Goal: Information Seeking & Learning: Learn about a topic

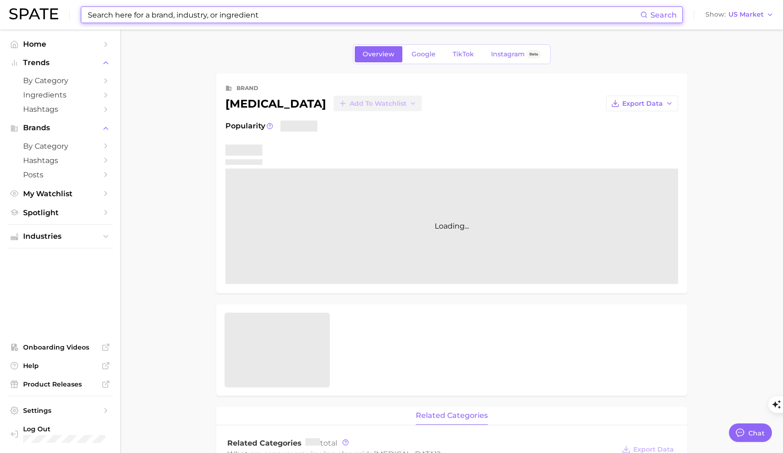
click at [186, 13] on input at bounding box center [363, 15] width 553 height 16
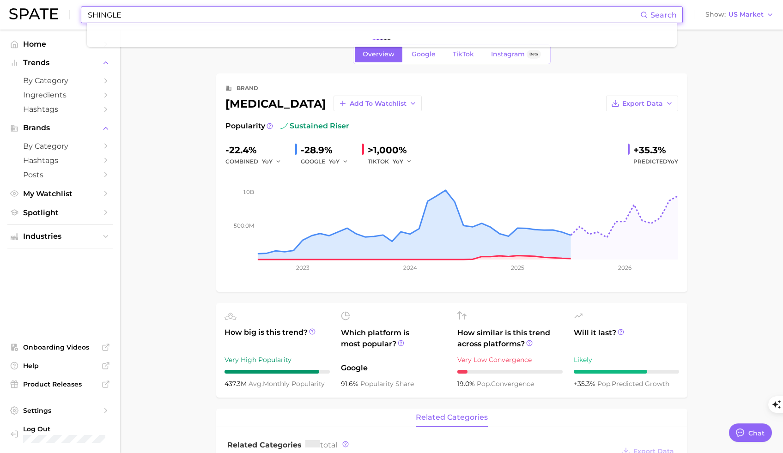
type input "[MEDICAL_DATA]"
type textarea "x"
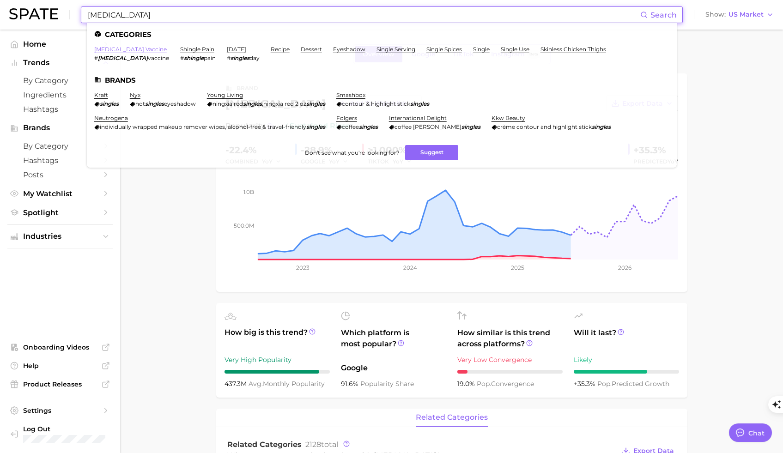
type input "[MEDICAL_DATA]"
click at [130, 48] on link "[MEDICAL_DATA] vaccine" at bounding box center [130, 49] width 72 height 7
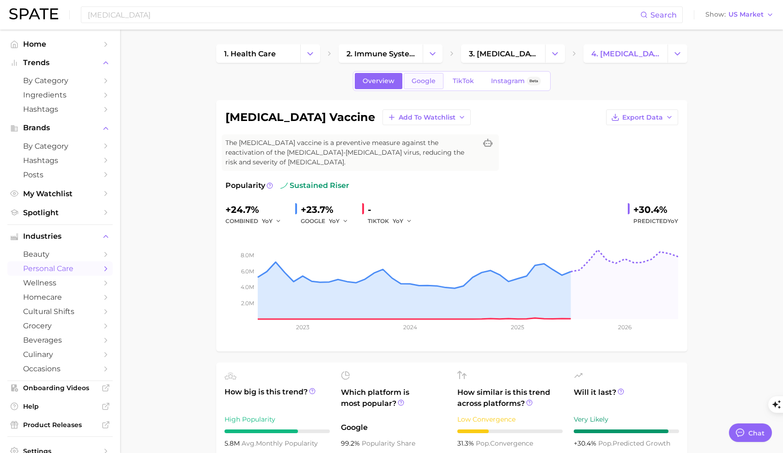
click at [419, 81] on span "Google" at bounding box center [423, 81] width 24 height 8
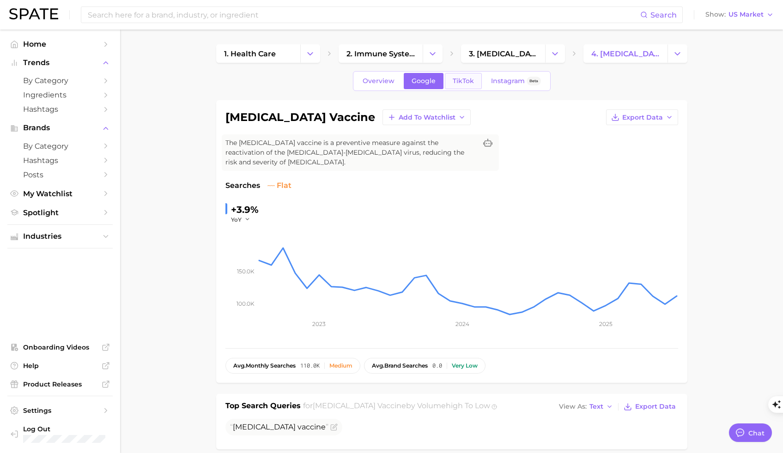
click at [467, 76] on link "TikTok" at bounding box center [463, 81] width 37 height 16
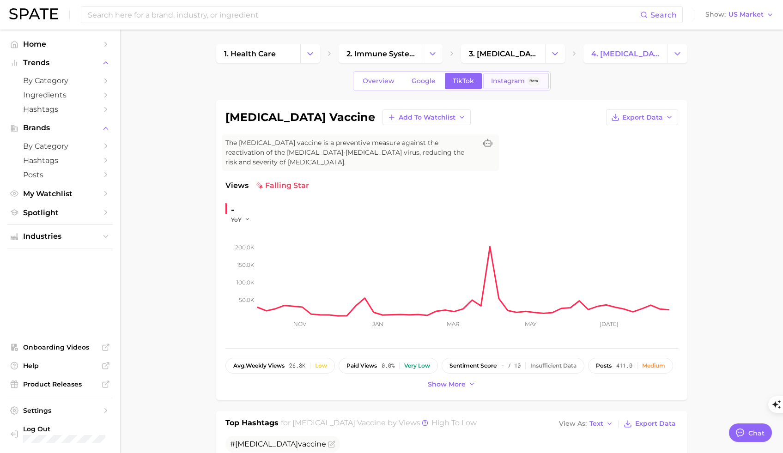
click at [506, 83] on span "Instagram" at bounding box center [508, 81] width 34 height 8
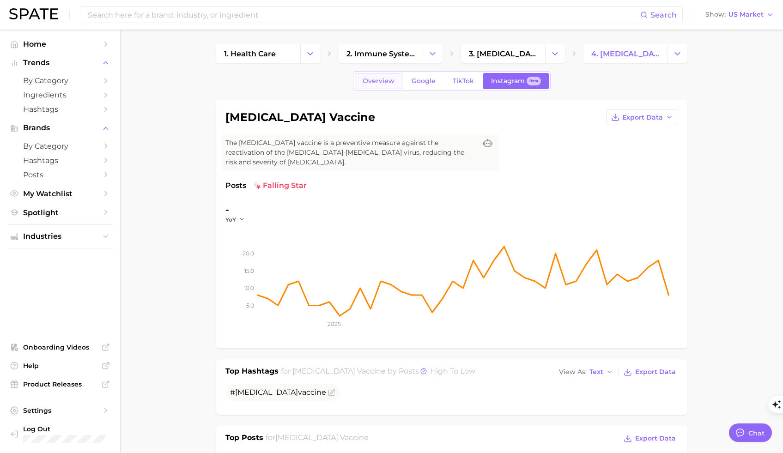
click at [393, 82] on span "Overview" at bounding box center [378, 81] width 32 height 8
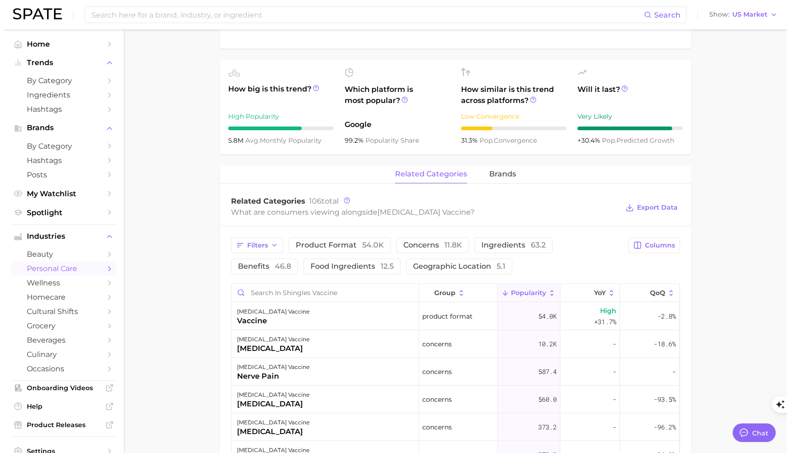
scroll to position [390, 0]
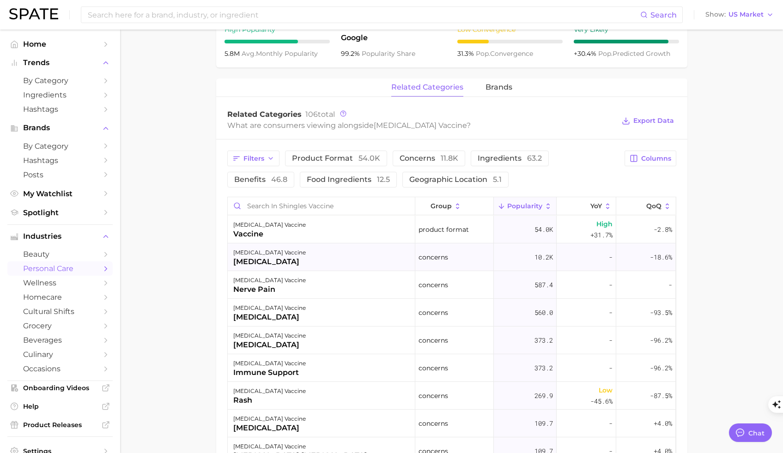
click at [297, 247] on div "[MEDICAL_DATA] vaccine [MEDICAL_DATA]" at bounding box center [321, 257] width 187 height 28
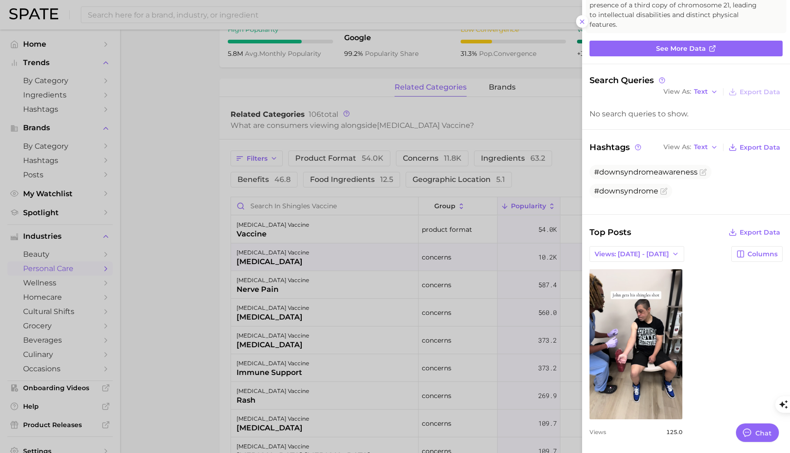
scroll to position [83, 0]
click at [650, 250] on span "Views: [DATE] - [DATE]" at bounding box center [631, 254] width 74 height 8
click at [636, 284] on button "Total Views" at bounding box center [633, 287] width 102 height 17
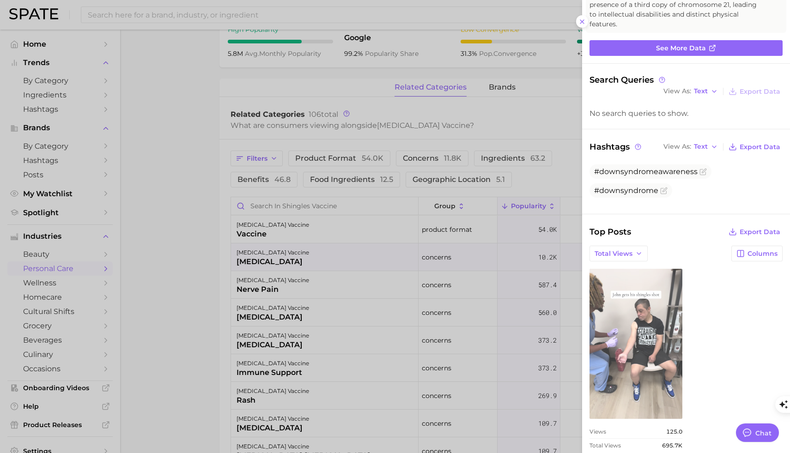
scroll to position [0, 0]
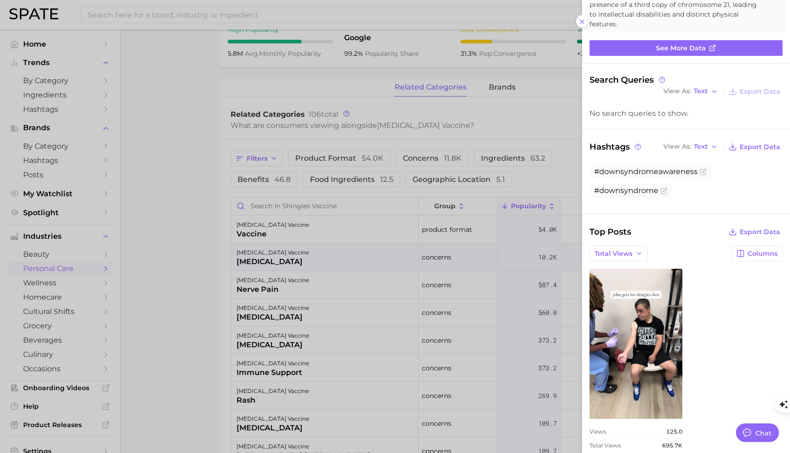
click at [192, 261] on div at bounding box center [395, 226] width 790 height 453
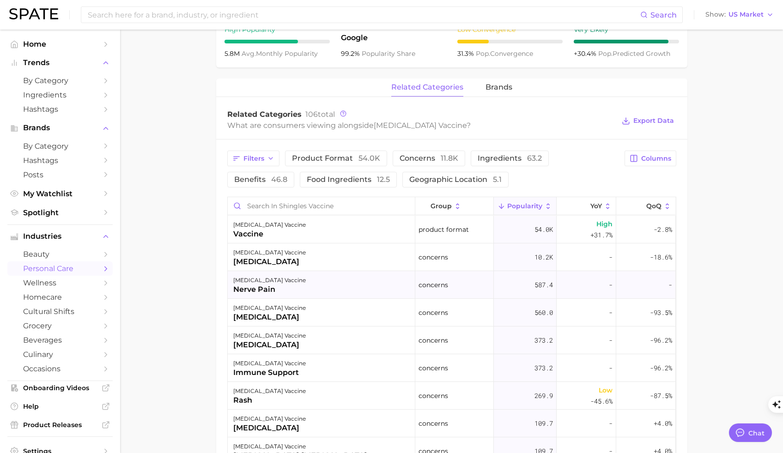
click at [271, 284] on div "nerve pain" at bounding box center [269, 289] width 72 height 11
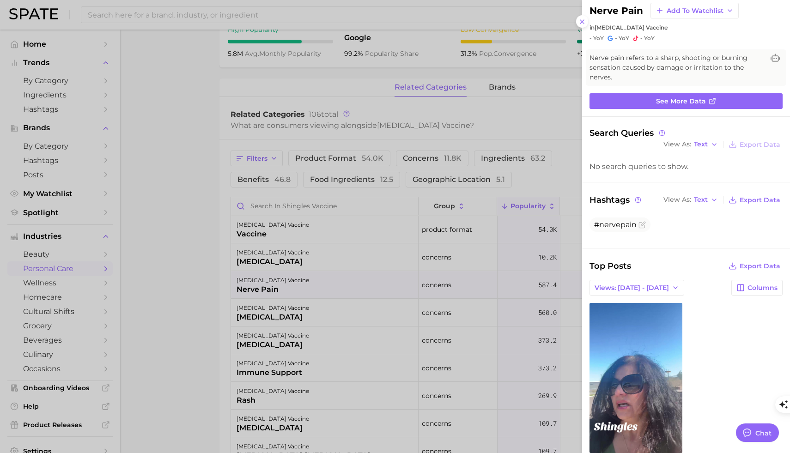
scroll to position [68, 0]
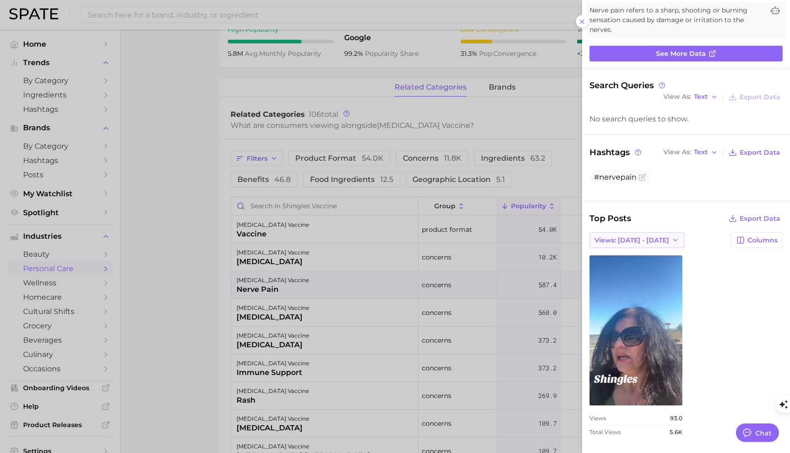
click at [671, 241] on icon "button" at bounding box center [674, 239] width 7 height 7
click at [632, 278] on button "Total Views" at bounding box center [633, 274] width 102 height 17
click at [258, 304] on div at bounding box center [395, 226] width 790 height 453
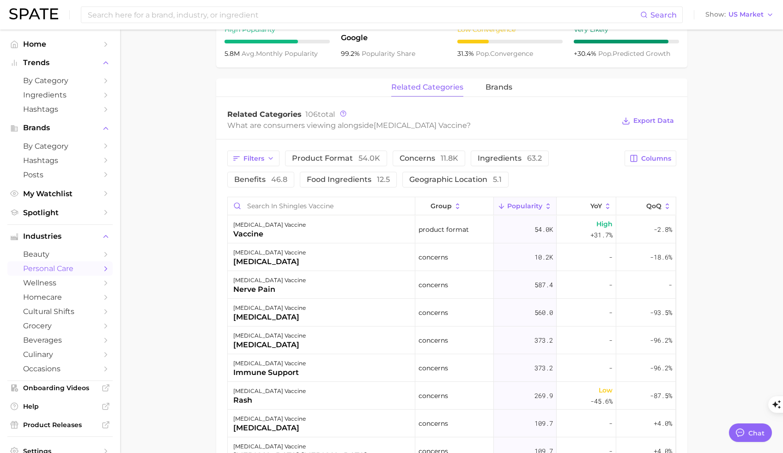
click at [195, 205] on main "1. health care 2. immune system 3. [MEDICAL_DATA] prevention 4. [MEDICAL_DATA] …" at bounding box center [451, 173] width 663 height 1067
click at [495, 83] on span "brands" at bounding box center [498, 87] width 27 height 8
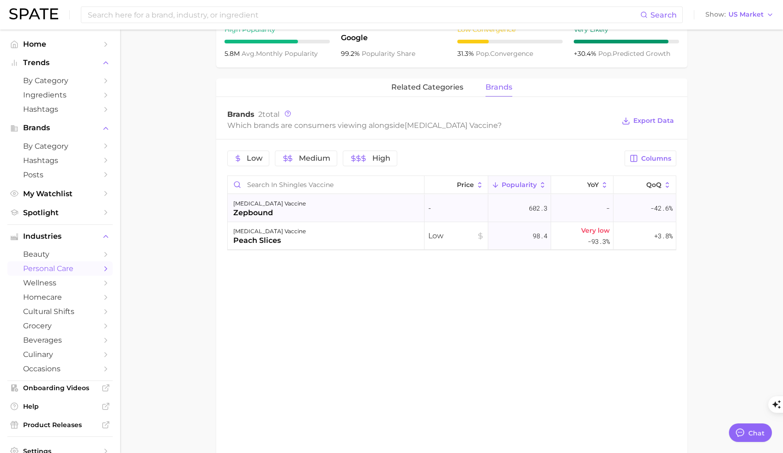
click at [259, 207] on div "zepbound" at bounding box center [269, 212] width 72 height 11
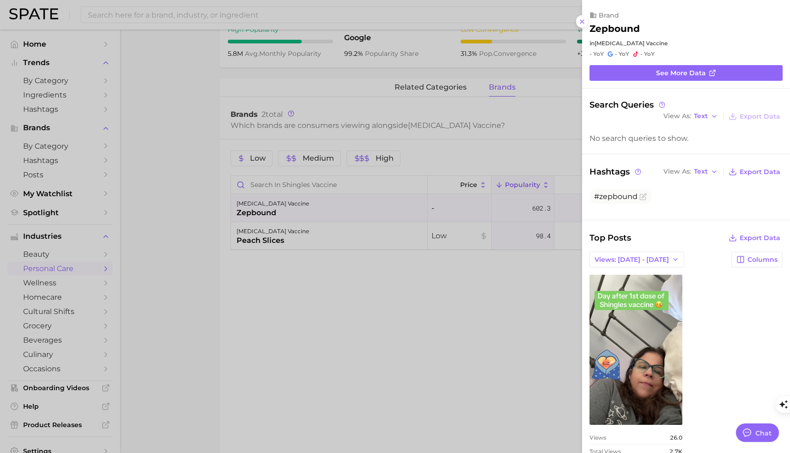
scroll to position [0, 0]
type textarea "x"
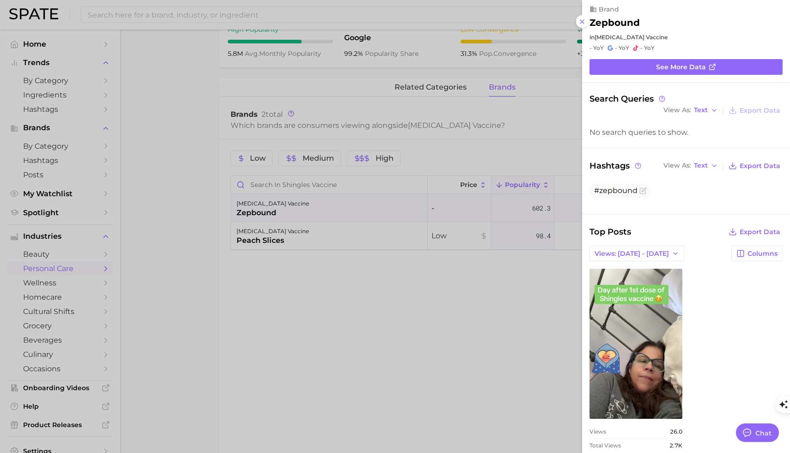
scroll to position [19, 0]
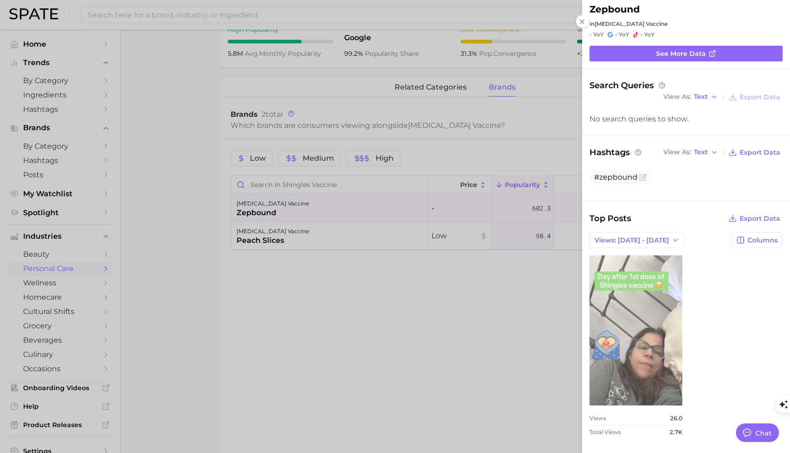
click at [625, 360] on link "view post on TikTok" at bounding box center [635, 330] width 93 height 150
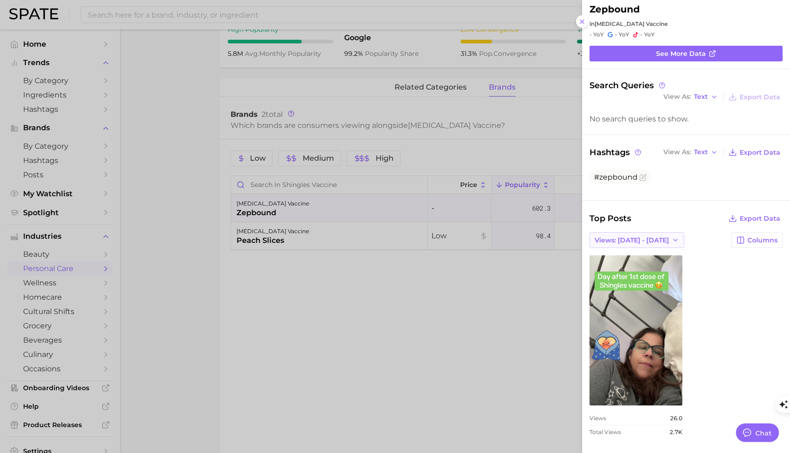
click at [640, 243] on span "Views: [DATE] - [DATE]" at bounding box center [631, 240] width 74 height 8
click at [633, 270] on button "Total Views" at bounding box center [633, 274] width 102 height 17
click at [293, 247] on div at bounding box center [395, 226] width 790 height 453
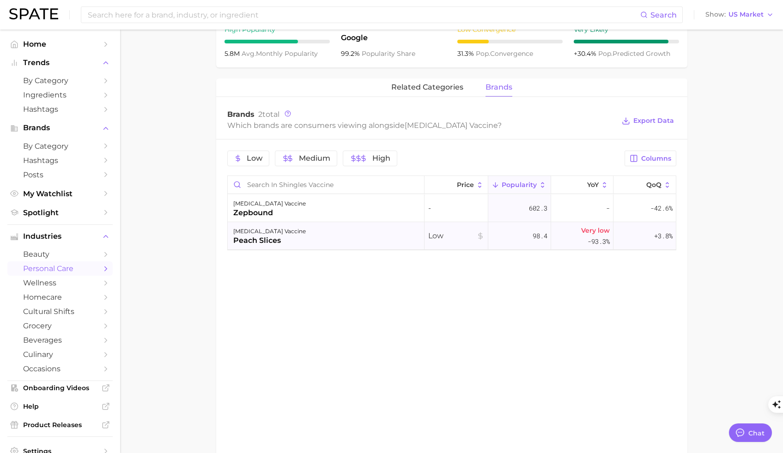
click at [268, 235] on div "peach slices" at bounding box center [269, 240] width 72 height 11
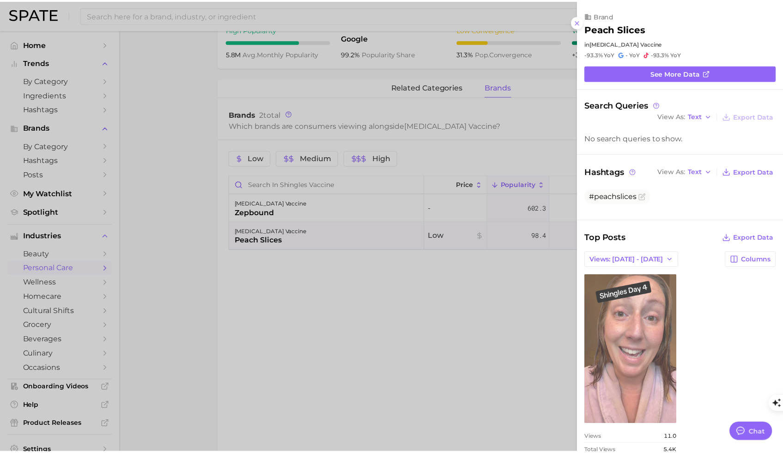
scroll to position [0, 0]
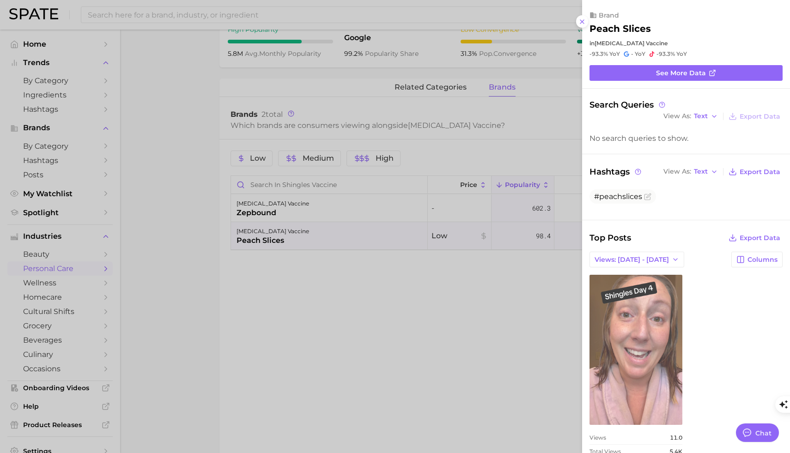
click at [659, 368] on link "view post on TikTok" at bounding box center [635, 350] width 93 height 150
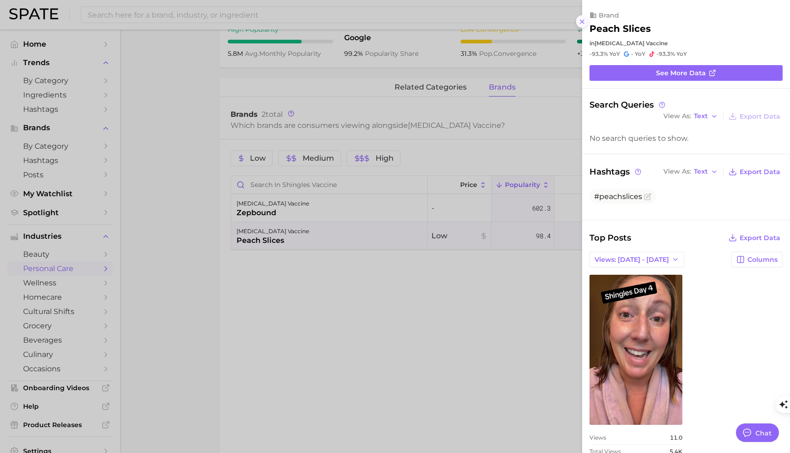
click at [583, 22] on icon at bounding box center [581, 21] width 7 height 7
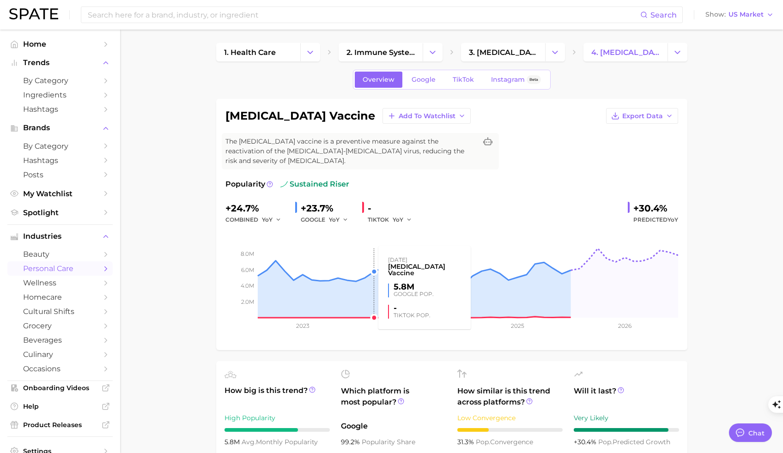
scroll to position [2, 0]
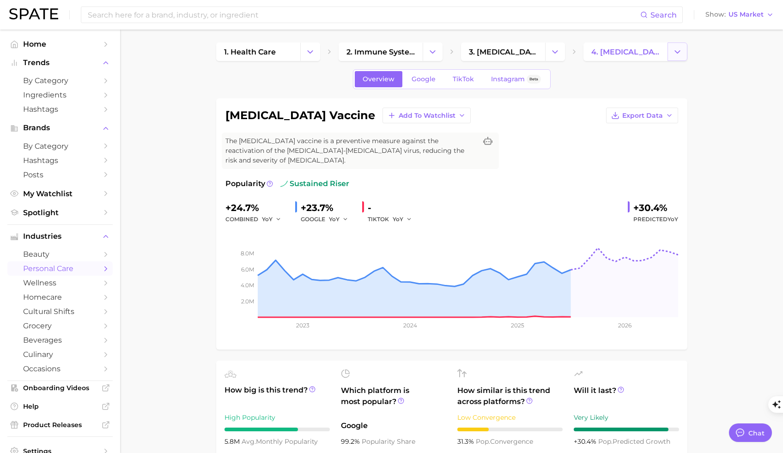
click at [673, 51] on icon "Change Category" at bounding box center [677, 52] width 10 height 10
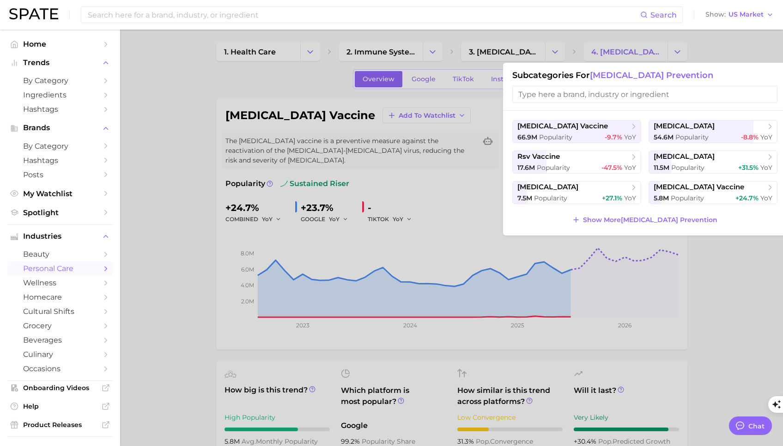
click at [723, 322] on div at bounding box center [391, 223] width 783 height 446
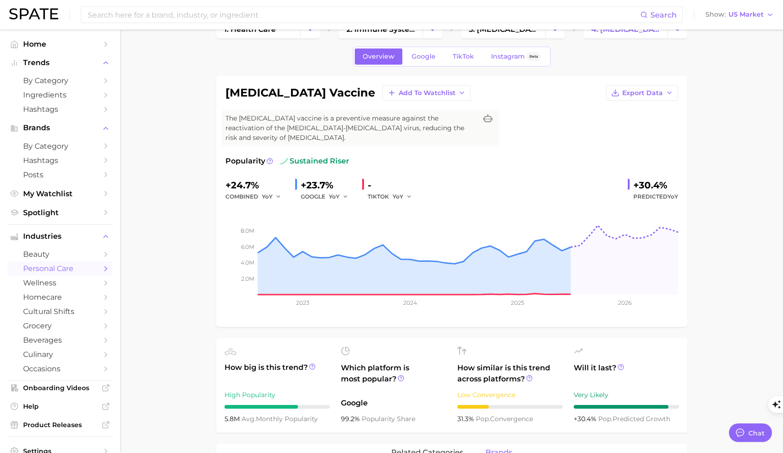
scroll to position [0, 0]
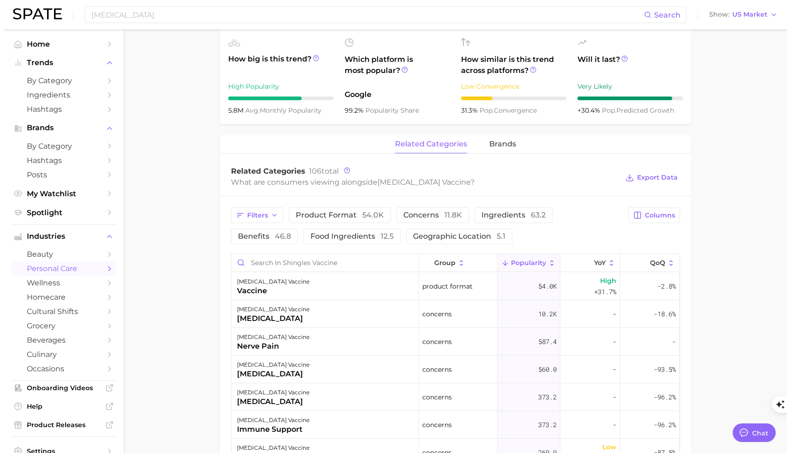
scroll to position [447, 0]
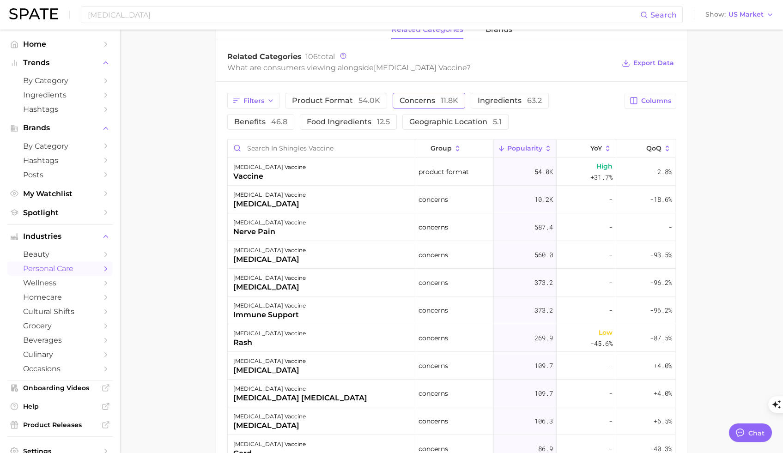
click at [429, 97] on span "concerns 11.8k" at bounding box center [428, 100] width 59 height 7
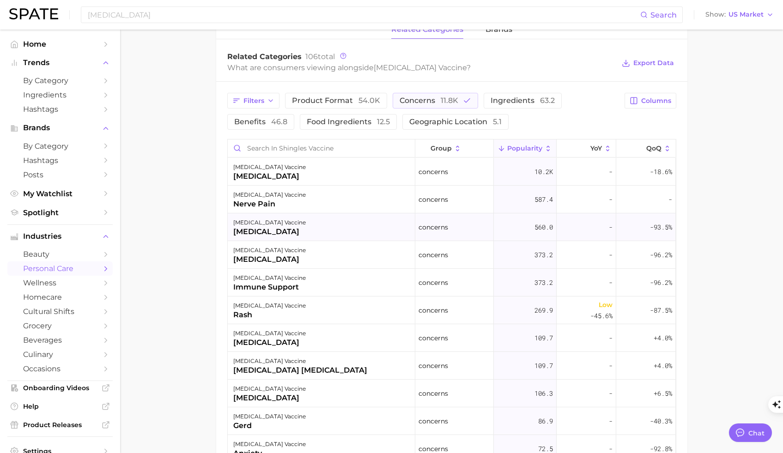
click at [294, 226] on div "[MEDICAL_DATA] vaccine [MEDICAL_DATA]" at bounding box center [321, 227] width 187 height 28
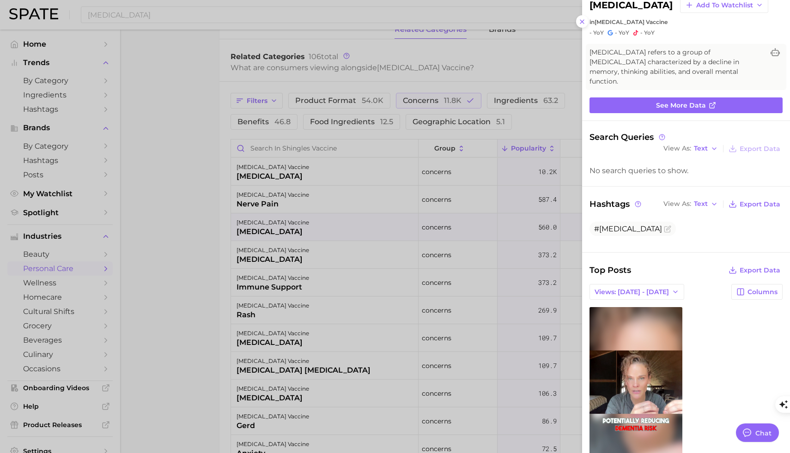
scroll to position [68, 0]
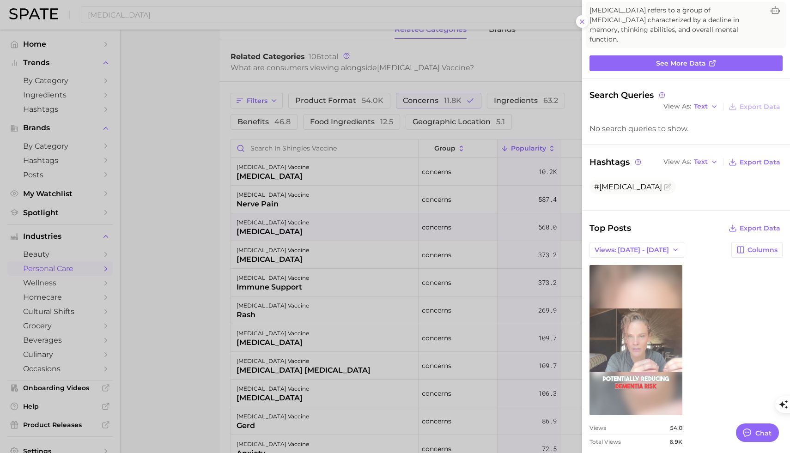
click at [645, 371] on link "view post on TikTok" at bounding box center [635, 340] width 93 height 150
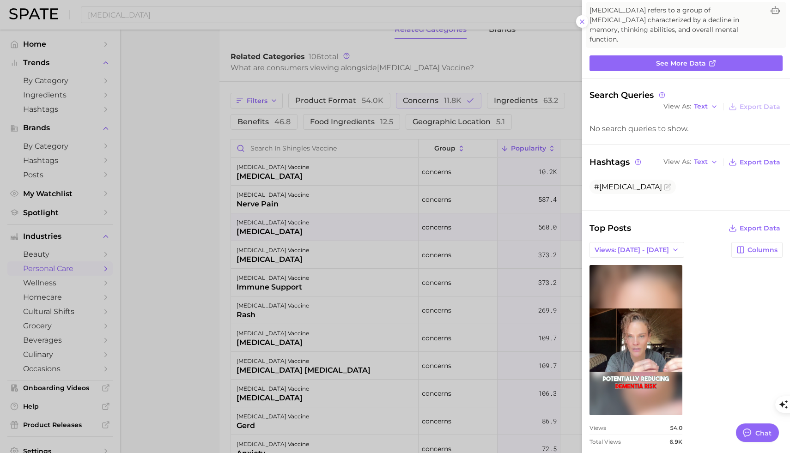
click at [196, 295] on div at bounding box center [395, 226] width 790 height 453
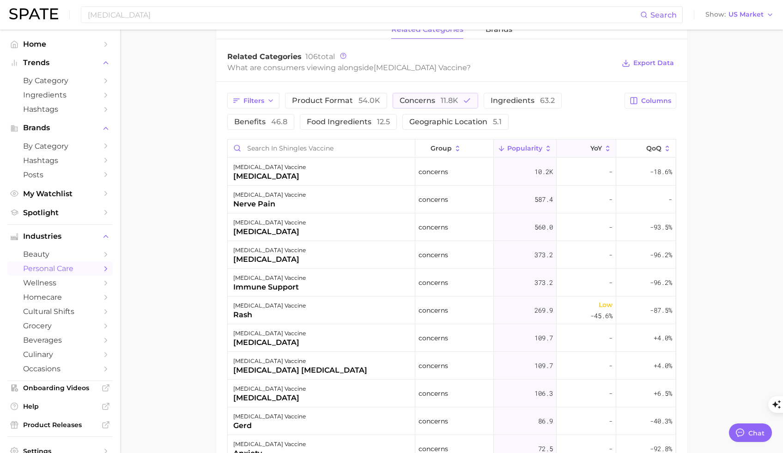
click at [604, 145] on icon at bounding box center [608, 149] width 8 height 8
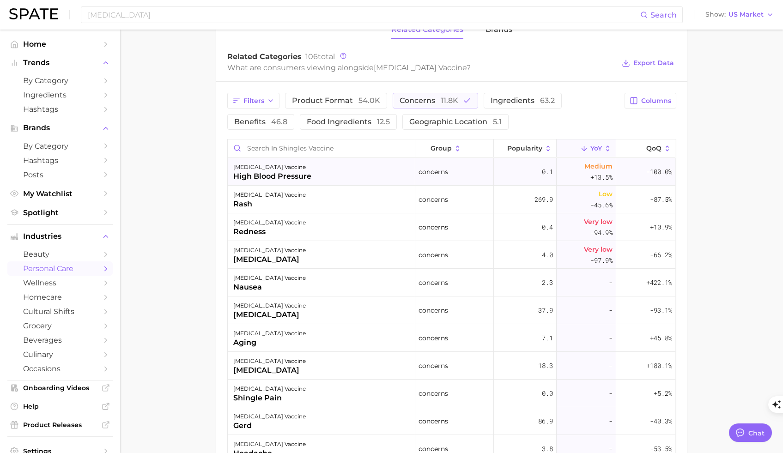
click at [280, 171] on div "high blood pressure" at bounding box center [272, 176] width 78 height 11
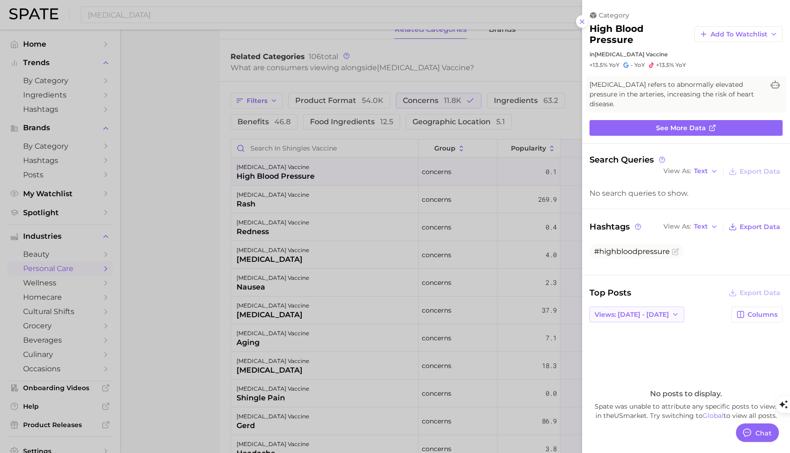
click at [653, 319] on button "Views: [DATE] - [DATE]" at bounding box center [636, 315] width 95 height 16
click at [652, 350] on button "Total Views" at bounding box center [633, 348] width 102 height 17
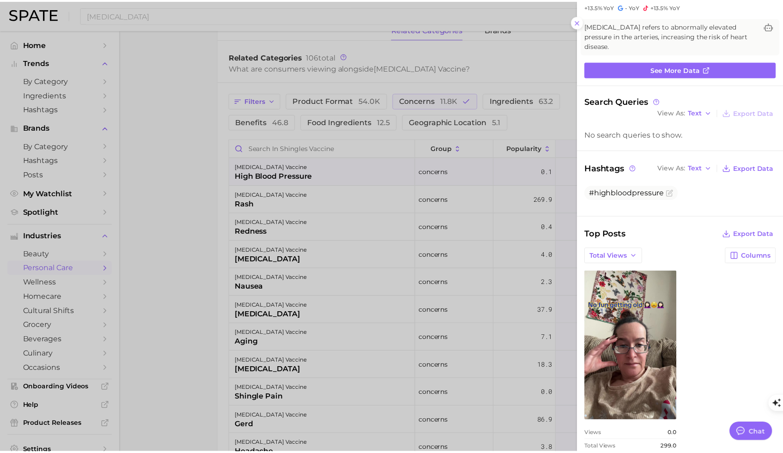
scroll to position [75, 0]
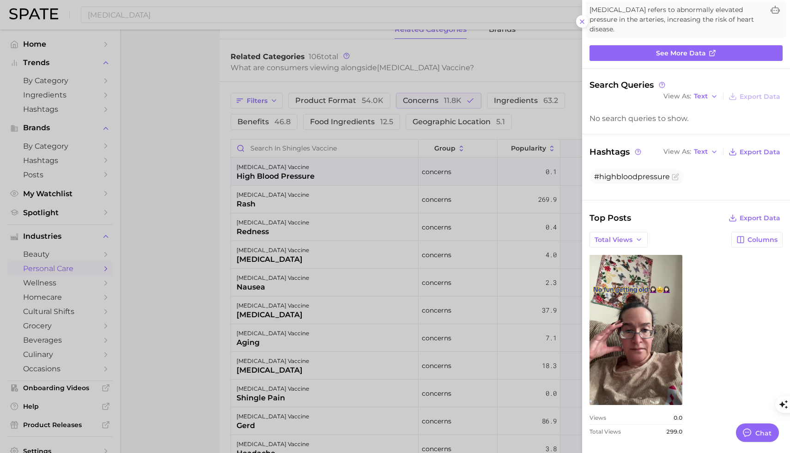
click at [140, 259] on div at bounding box center [395, 226] width 790 height 453
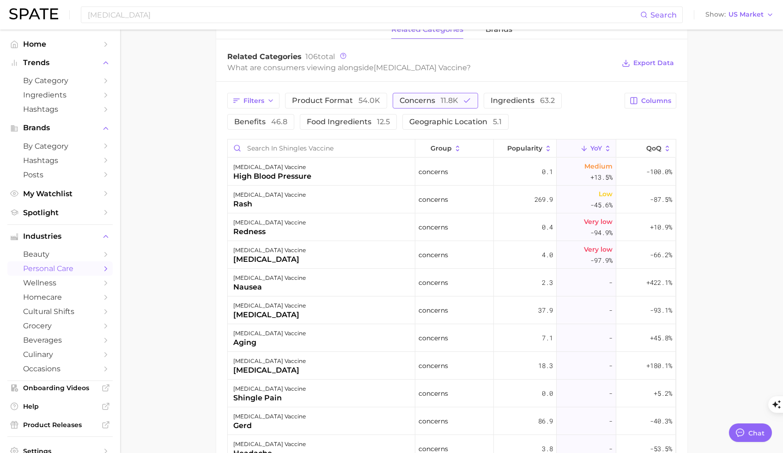
click at [466, 97] on icon "button" at bounding box center [467, 101] width 8 height 8
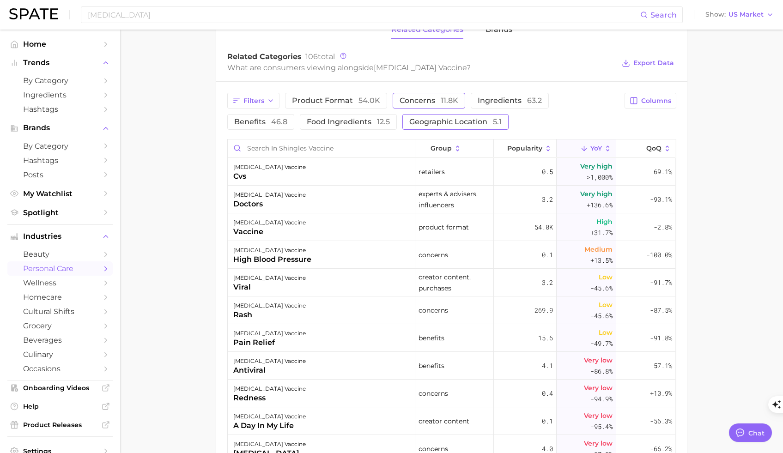
click at [409, 118] on span "geographic location 5.1" at bounding box center [455, 121] width 92 height 7
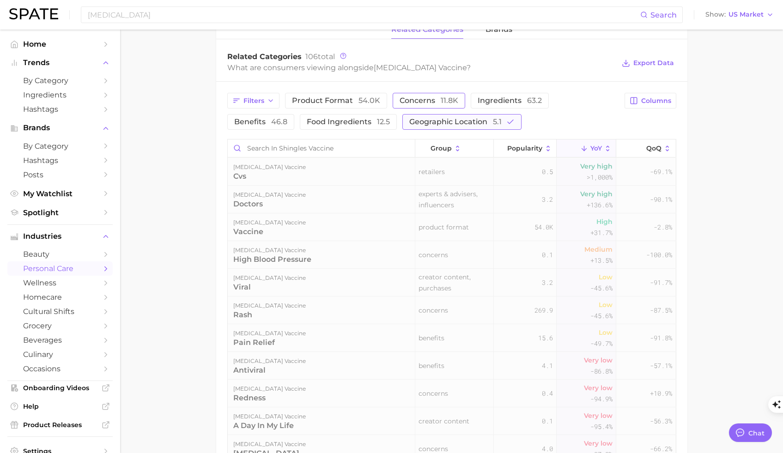
scroll to position [446, 0]
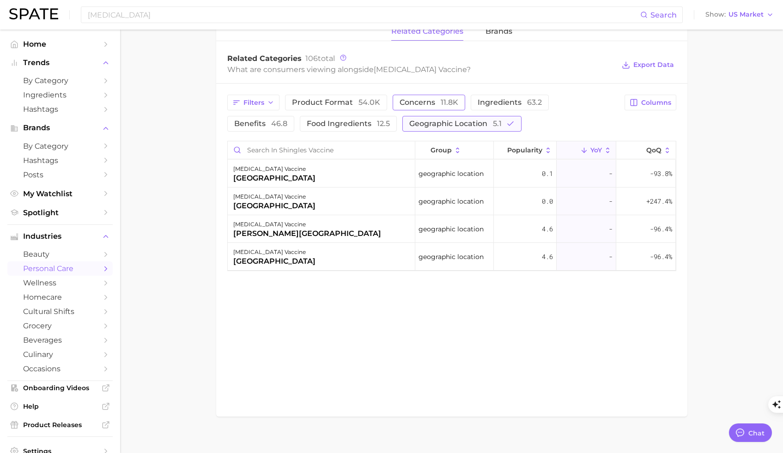
click at [409, 120] on span "geographic location 5.1" at bounding box center [455, 123] width 92 height 7
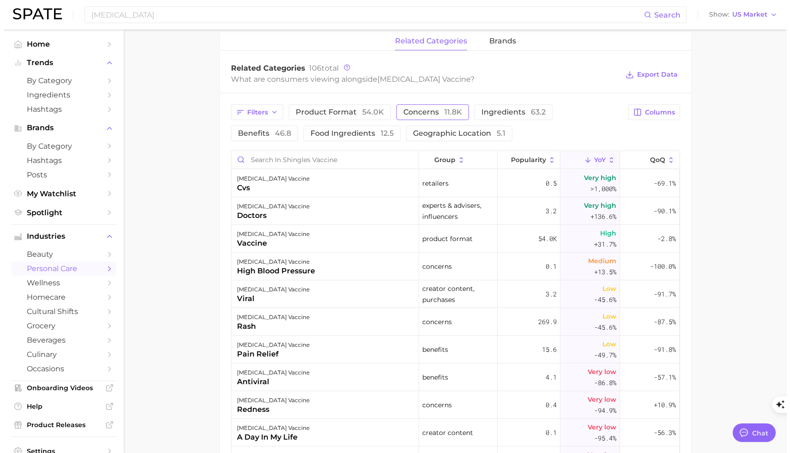
scroll to position [435, 0]
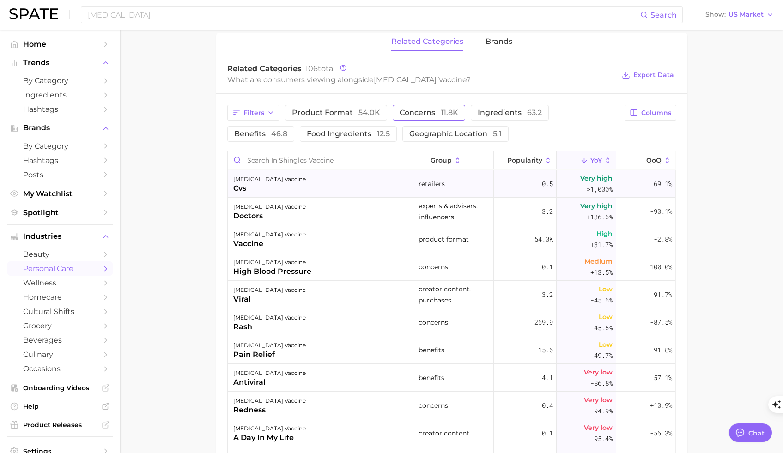
click at [281, 180] on div "[MEDICAL_DATA] vaccine cvs" at bounding box center [321, 184] width 187 height 28
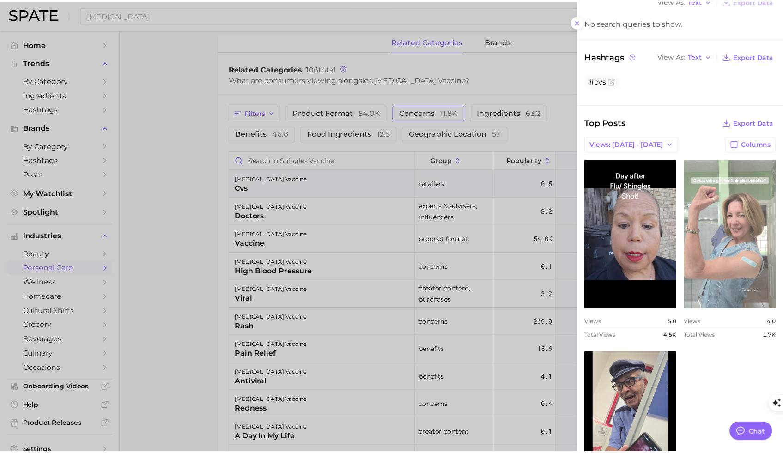
scroll to position [261, 0]
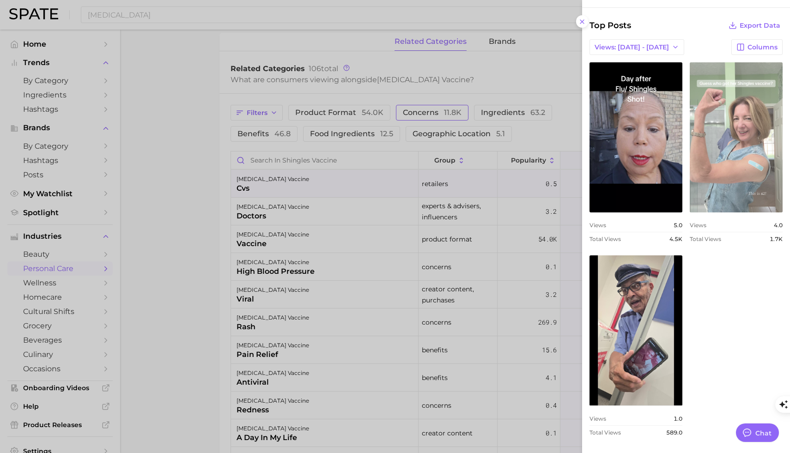
click at [745, 174] on link "view post on TikTok" at bounding box center [735, 137] width 93 height 150
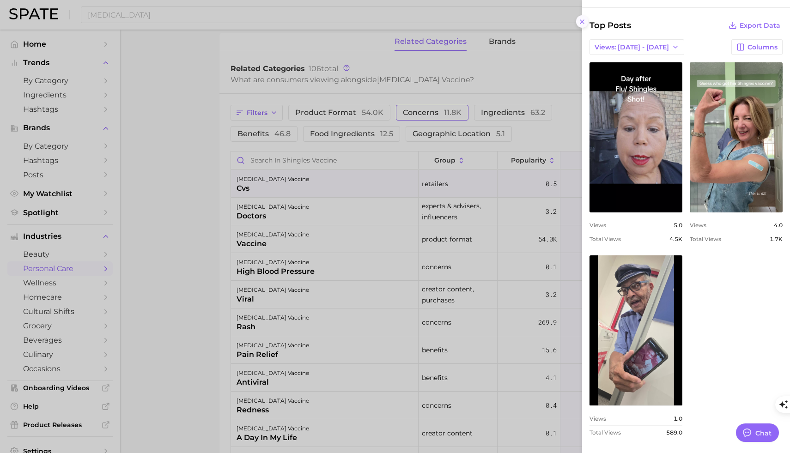
click at [585, 24] on icon at bounding box center [581, 21] width 7 height 7
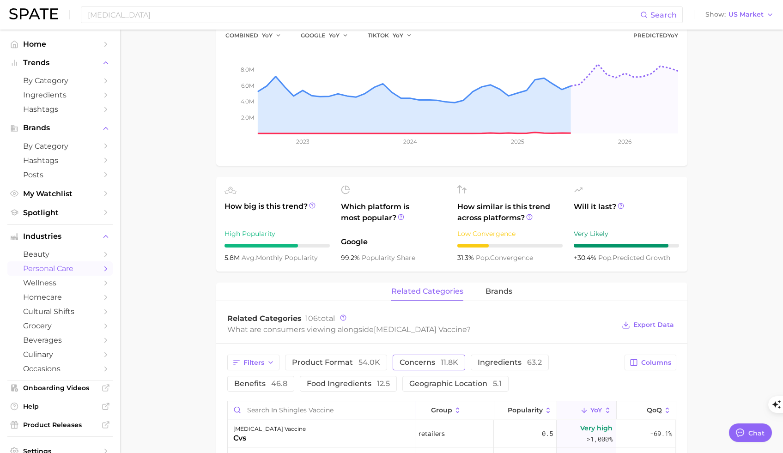
scroll to position [0, 0]
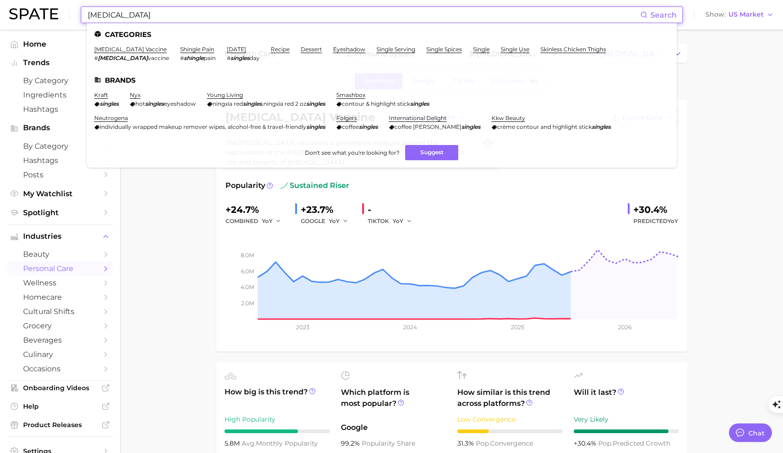
click at [308, 20] on input "[MEDICAL_DATA]" at bounding box center [363, 15] width 553 height 16
click at [273, 18] on input "[MEDICAL_DATA]" at bounding box center [363, 15] width 553 height 16
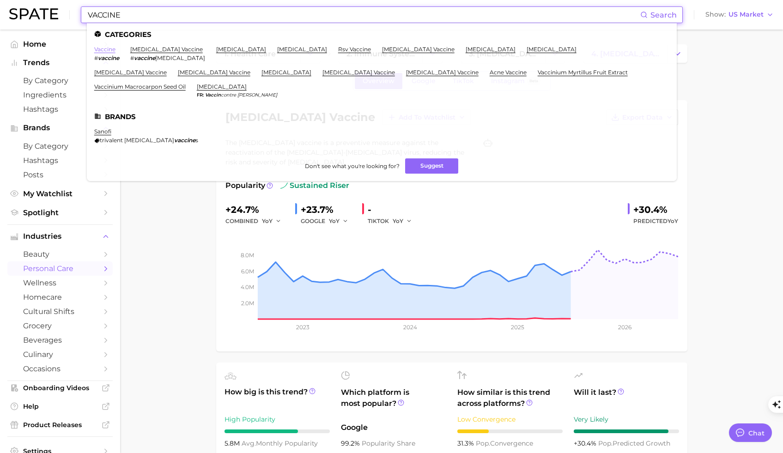
type input "VACCINE"
click at [106, 48] on link "vaccine" at bounding box center [104, 49] width 21 height 7
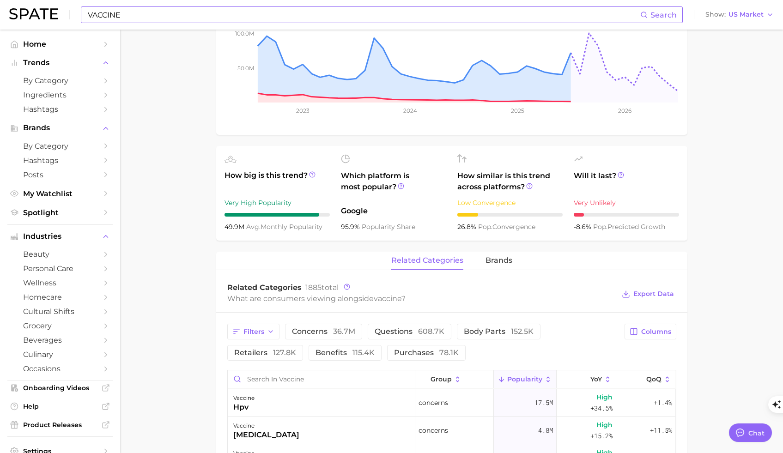
scroll to position [229, 0]
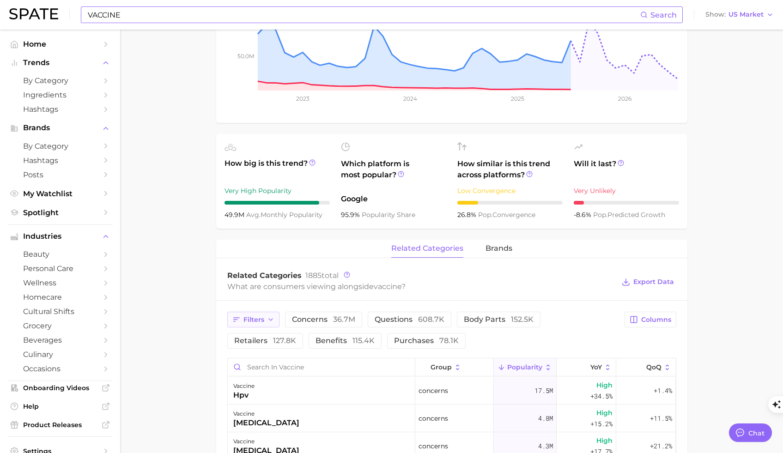
click at [266, 320] on button "Filters" at bounding box center [253, 320] width 52 height 16
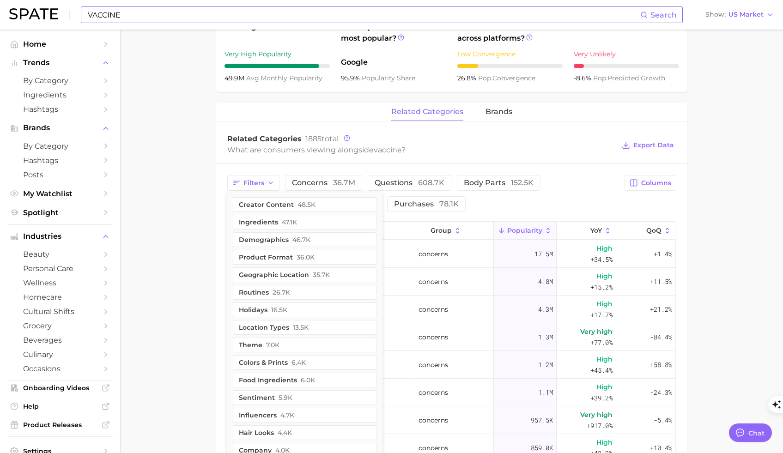
scroll to position [368, 0]
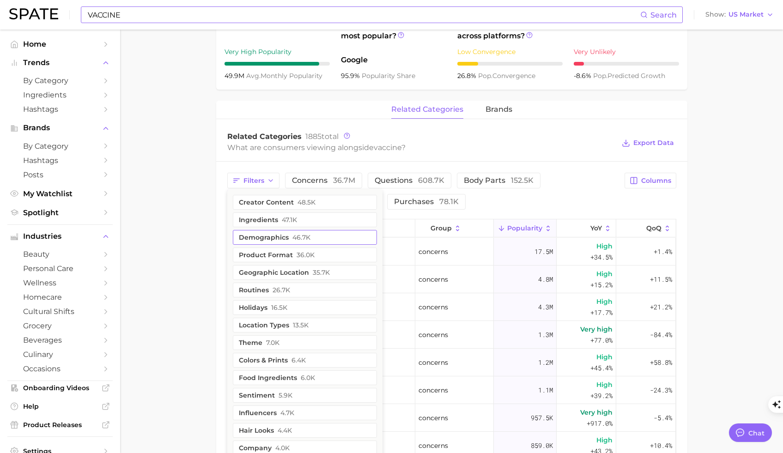
click at [309, 239] on span "46.7k" at bounding box center [301, 237] width 18 height 7
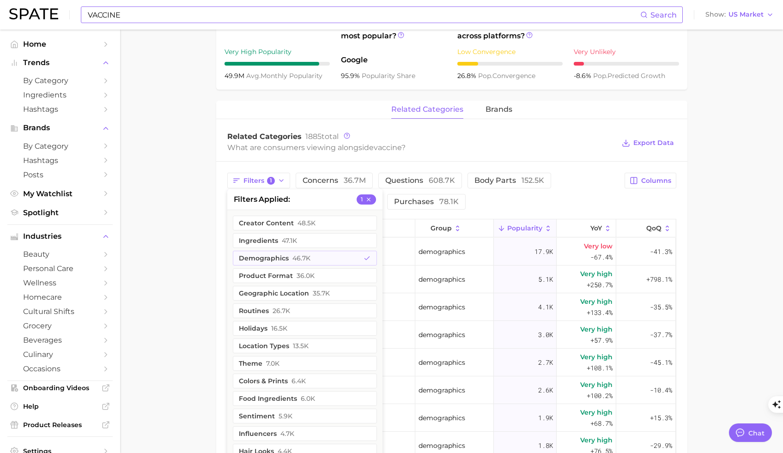
click at [157, 209] on main "vaccine Overview Google TikTok Instagram Beta vaccine Add to Watchlist Export D…" at bounding box center [451, 195] width 663 height 1067
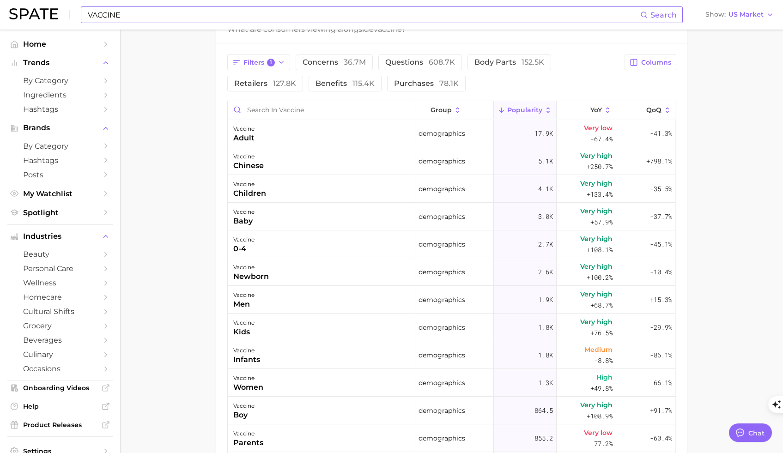
scroll to position [509, 0]
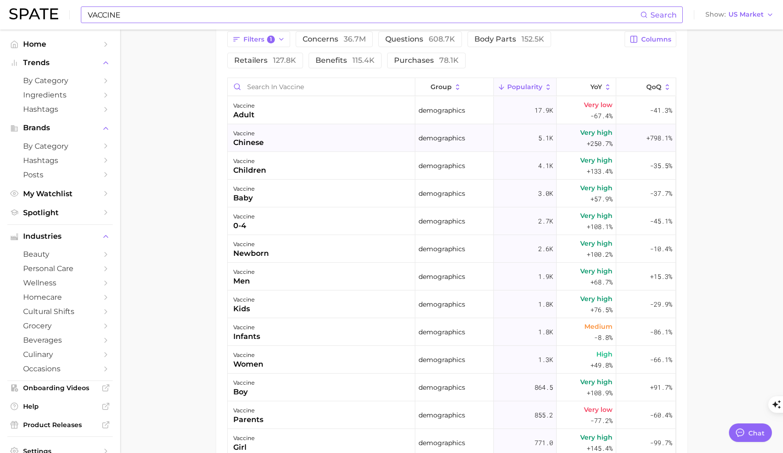
click at [274, 143] on div "vaccine chinese" at bounding box center [321, 138] width 187 height 28
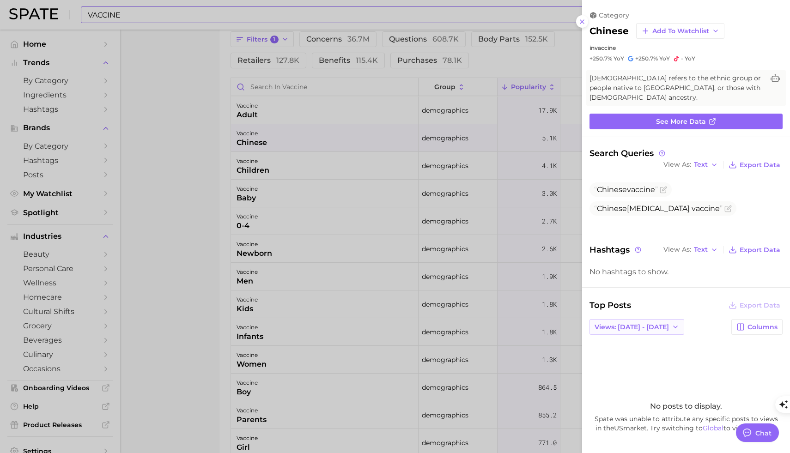
click at [653, 319] on button "Views: [DATE] - [DATE]" at bounding box center [636, 327] width 95 height 16
click at [642, 352] on button "Total Views" at bounding box center [633, 360] width 102 height 17
click at [212, 136] on div at bounding box center [395, 226] width 790 height 453
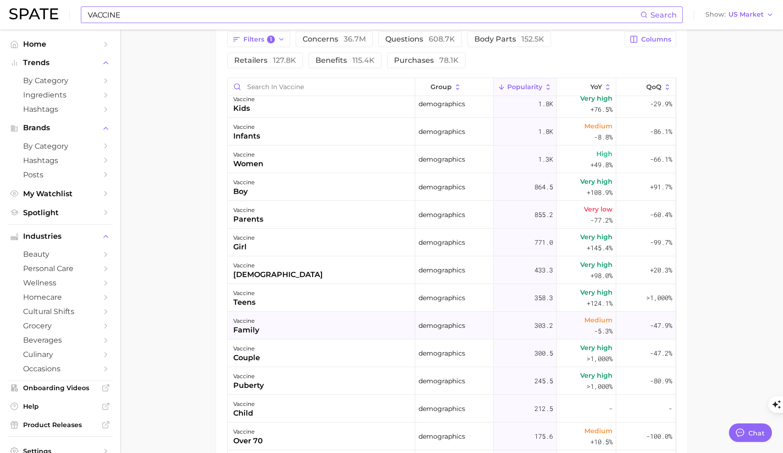
scroll to position [304, 0]
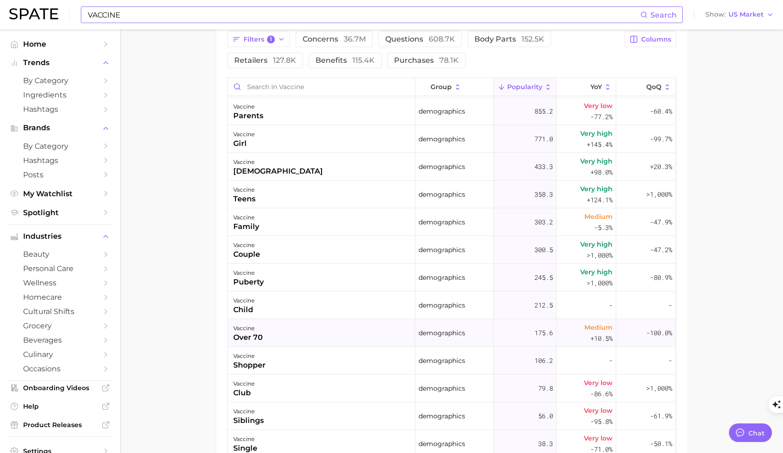
click at [311, 333] on div "vaccine over 70" at bounding box center [321, 333] width 187 height 28
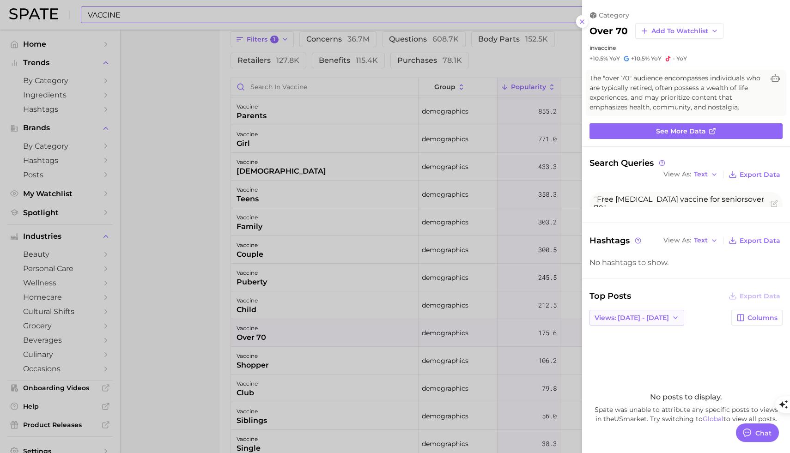
click at [653, 321] on button "Views: [DATE] - [DATE]" at bounding box center [636, 318] width 95 height 16
click at [644, 349] on button "Total Views" at bounding box center [633, 351] width 102 height 17
click at [282, 40] on div at bounding box center [395, 226] width 790 height 453
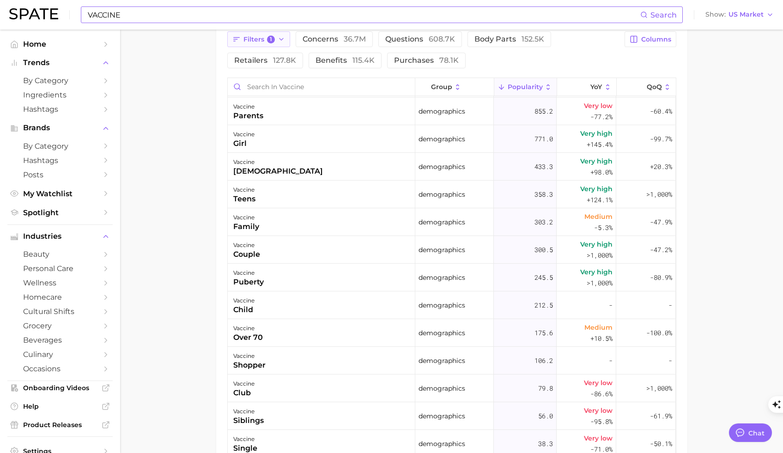
click at [282, 40] on icon "button" at bounding box center [281, 39] width 7 height 7
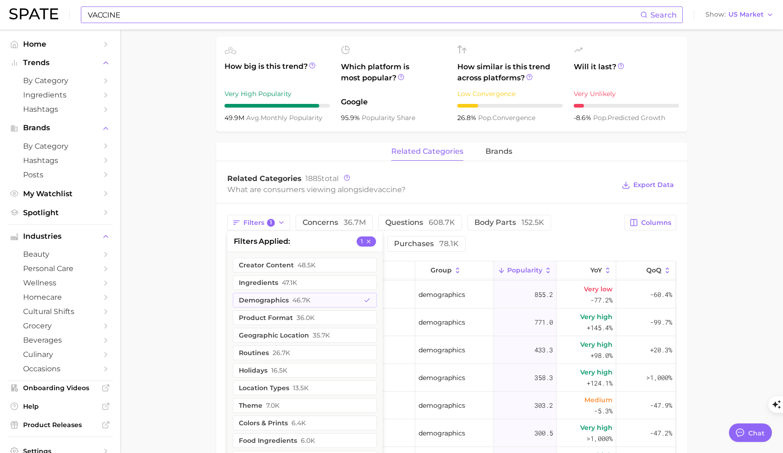
scroll to position [439, 0]
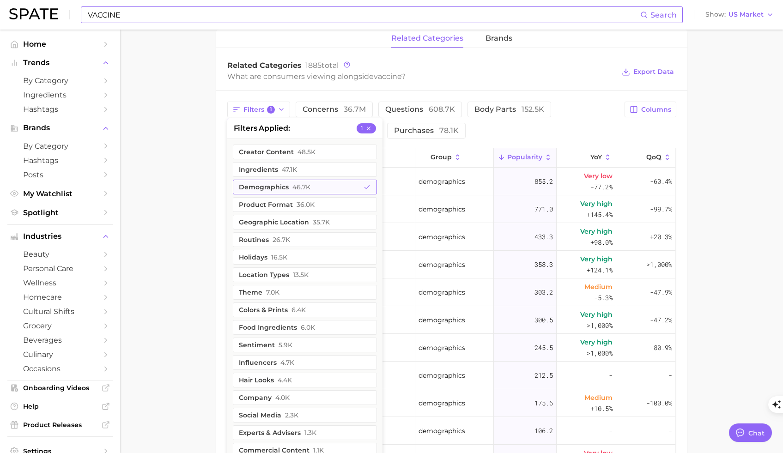
click at [372, 188] on button "demographics 46.7k" at bounding box center [305, 187] width 144 height 15
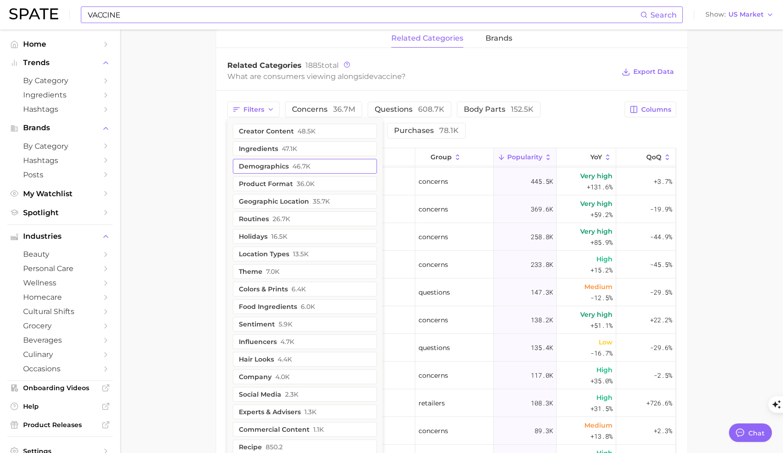
scroll to position [0, 0]
click at [210, 134] on main "vaccine Overview Google TikTok Instagram Beta vaccine Add to Watchlist Export D…" at bounding box center [451, 124] width 663 height 1067
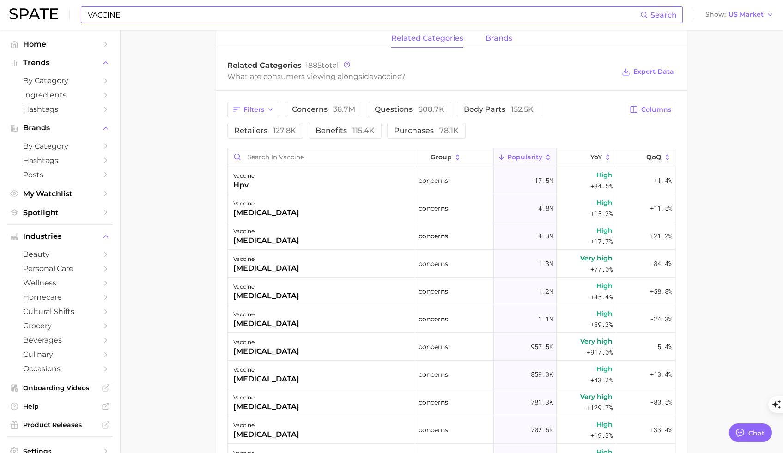
click at [498, 41] on span "brands" at bounding box center [498, 38] width 27 height 8
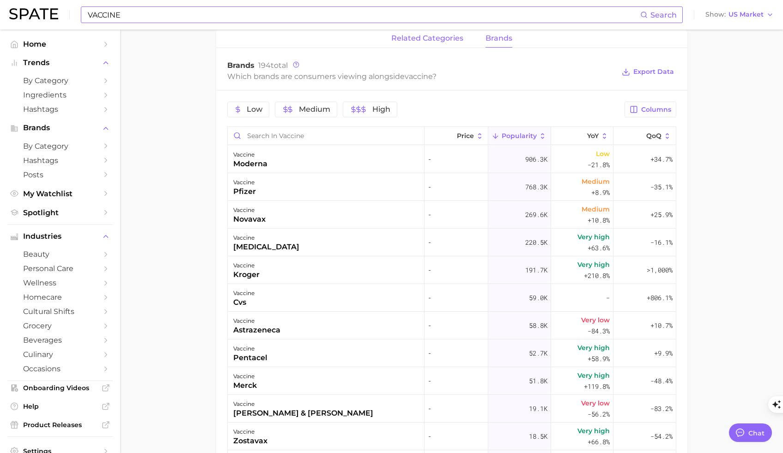
click at [434, 40] on span "related categories" at bounding box center [427, 38] width 72 height 8
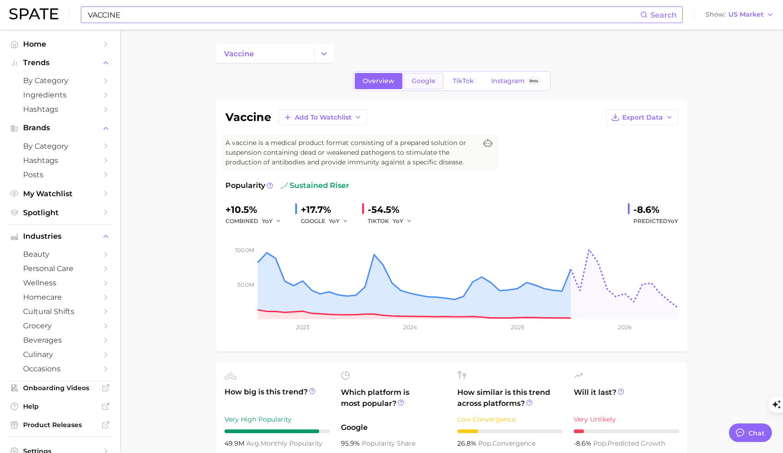
click at [422, 84] on span "Google" at bounding box center [423, 81] width 24 height 8
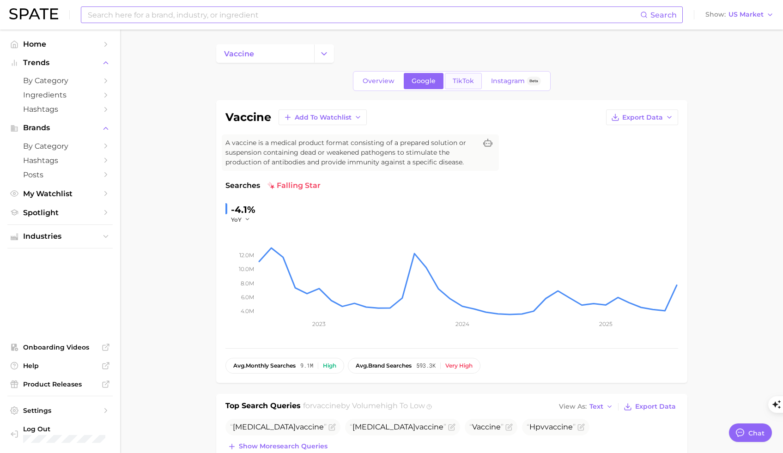
click at [467, 82] on span "TikTok" at bounding box center [463, 81] width 21 height 8
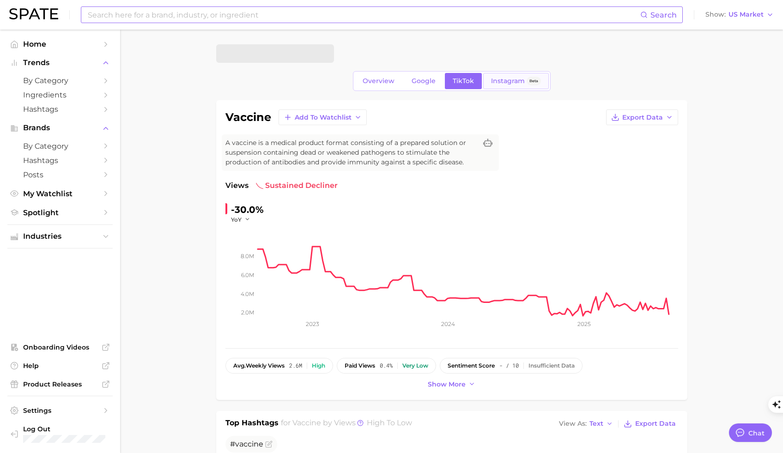
click at [506, 82] on span "Instagram" at bounding box center [508, 81] width 34 height 8
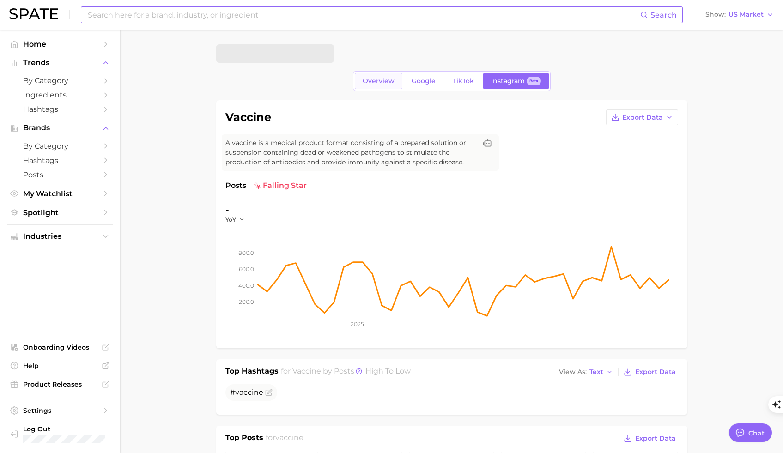
click at [381, 77] on link "Overview" at bounding box center [379, 81] width 48 height 16
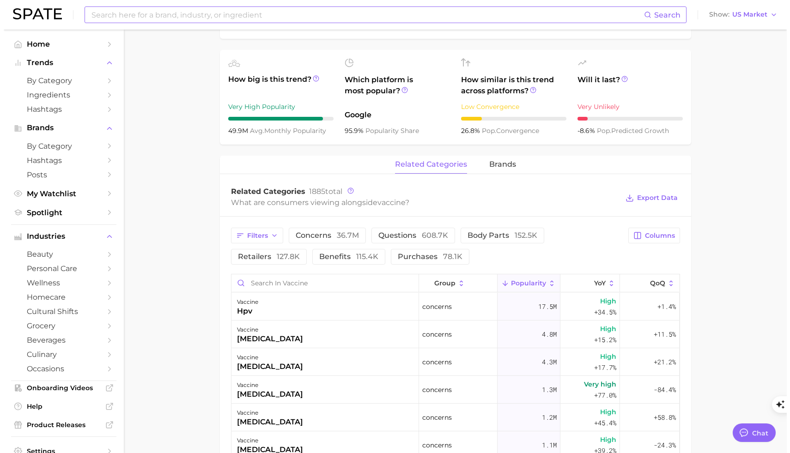
scroll to position [363, 0]
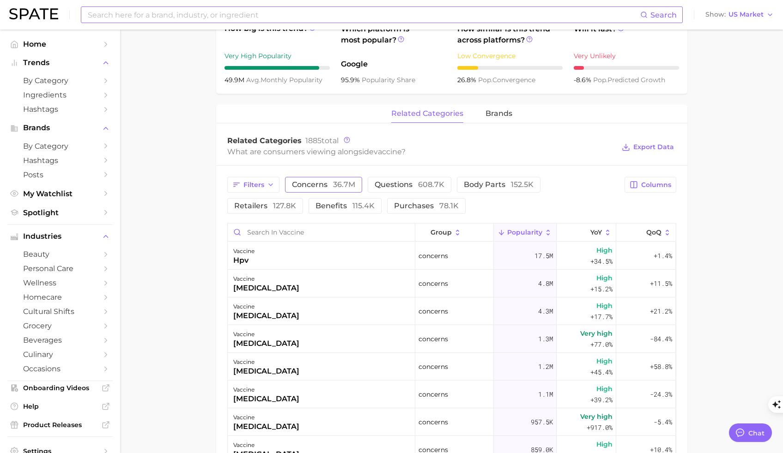
click at [318, 189] on button "concerns 36.7m" at bounding box center [323, 185] width 77 height 16
click at [268, 261] on div "vaccine hpv" at bounding box center [321, 256] width 187 height 28
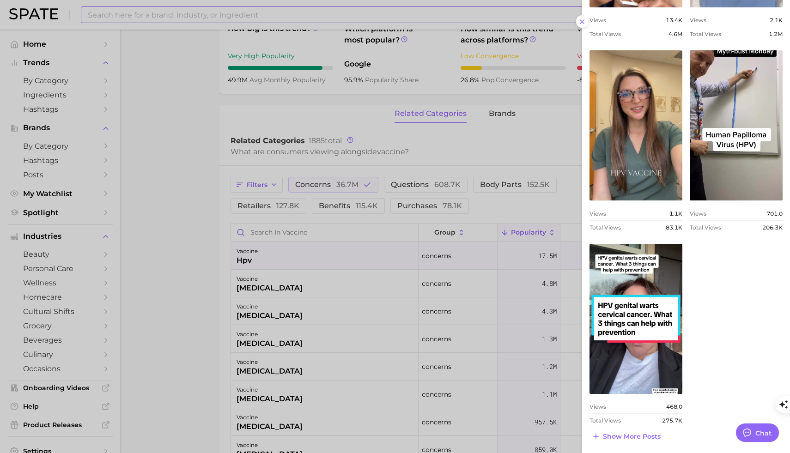
scroll to position [547, 0]
click at [198, 247] on div at bounding box center [395, 226] width 790 height 453
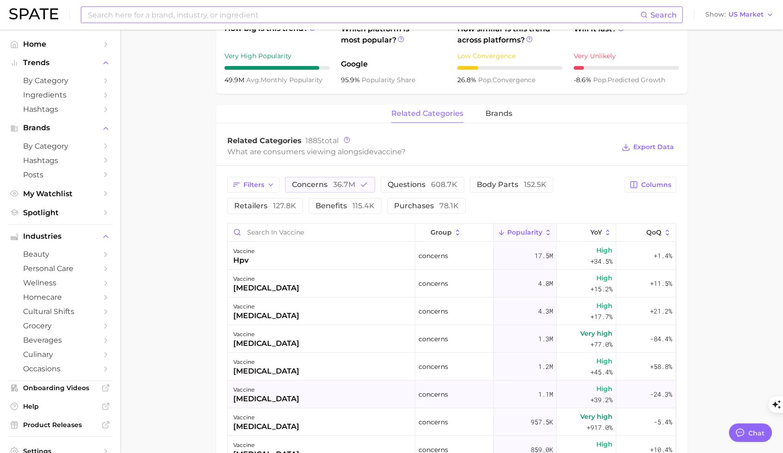
click at [262, 395] on div "[MEDICAL_DATA]" at bounding box center [266, 398] width 66 height 11
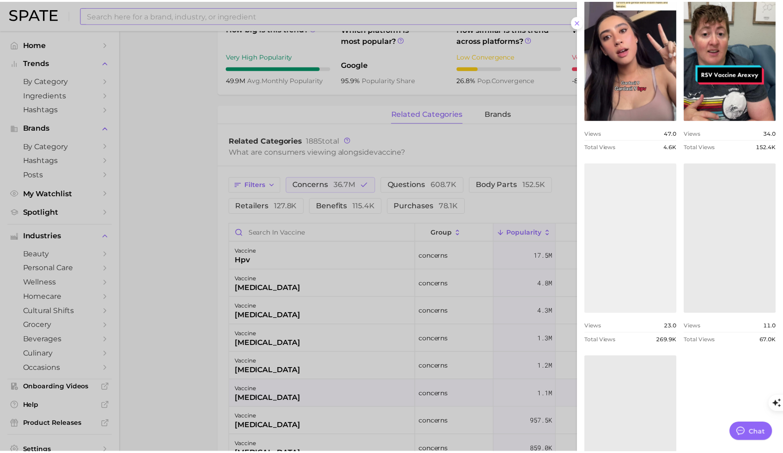
scroll to position [576, 0]
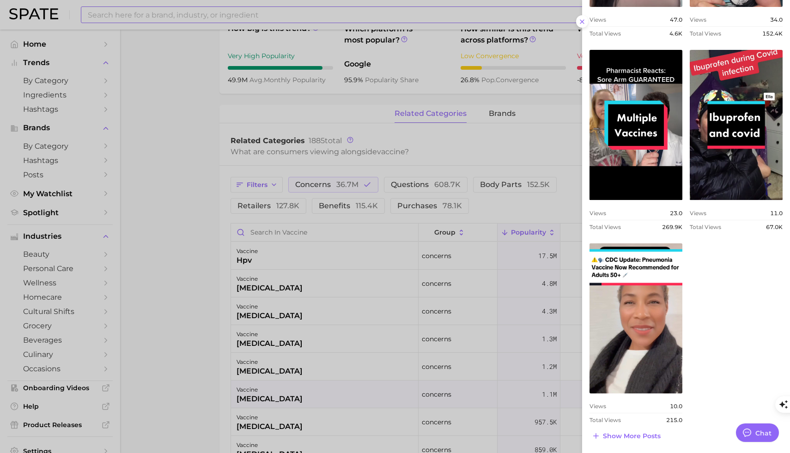
click at [206, 313] on div at bounding box center [395, 226] width 790 height 453
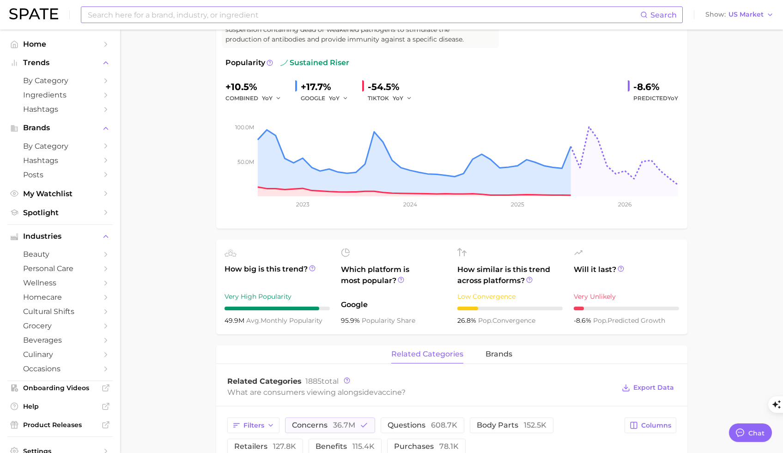
scroll to position [288, 0]
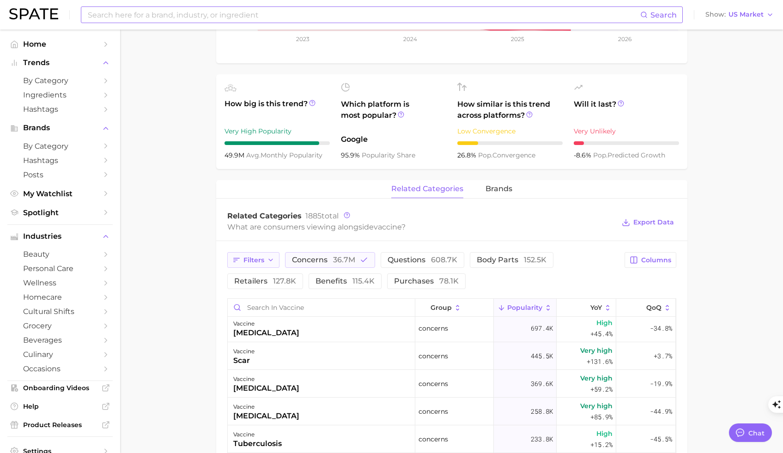
click at [277, 260] on button "Filters" at bounding box center [253, 260] width 52 height 16
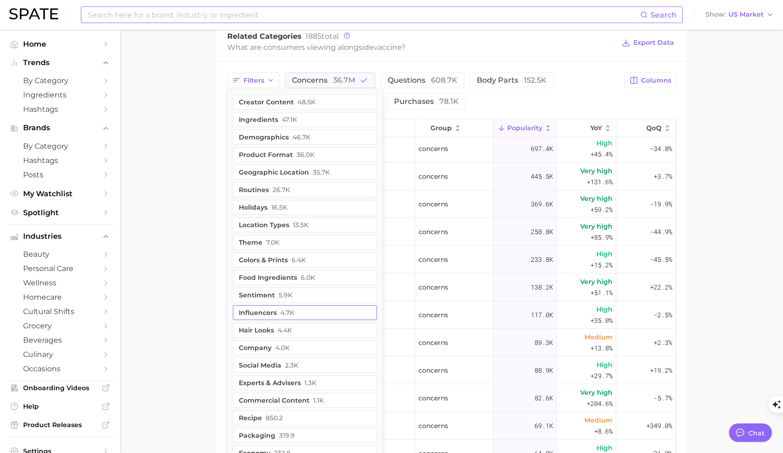
scroll to position [510, 0]
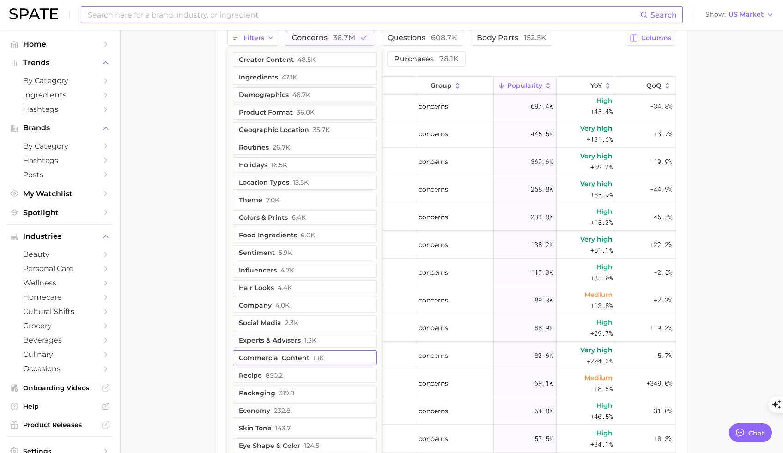
click at [314, 356] on span "1.1k" at bounding box center [318, 357] width 11 height 7
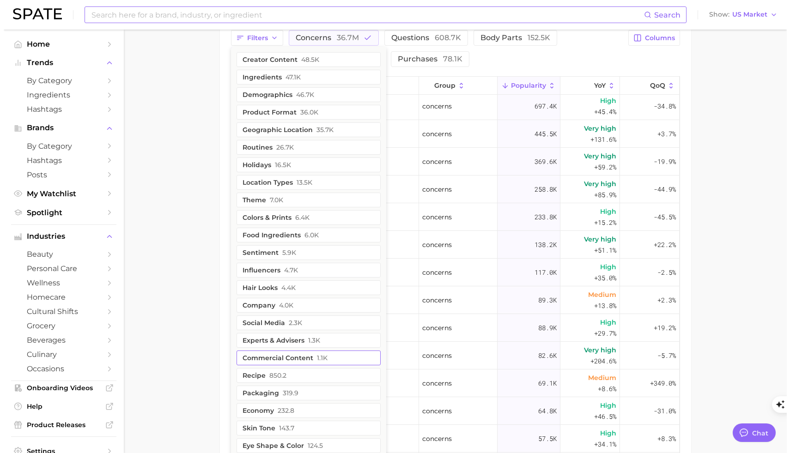
scroll to position [0, 0]
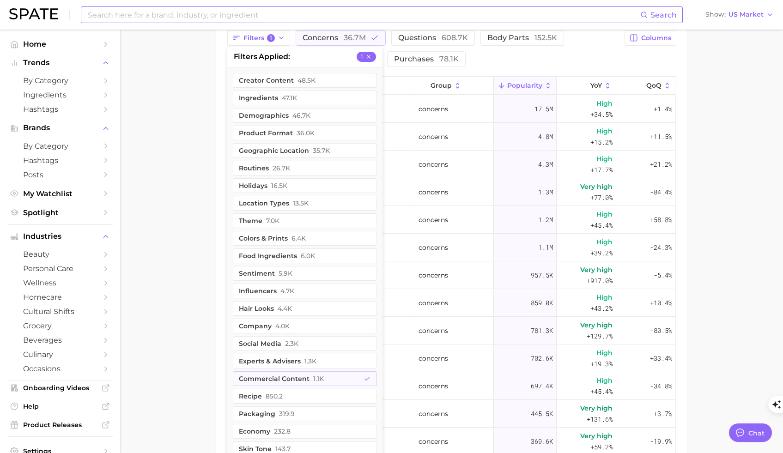
click at [206, 124] on main "vaccine Overview Google TikTok Instagram Beta vaccine Add to Watchlist Export D…" at bounding box center [451, 52] width 663 height 1067
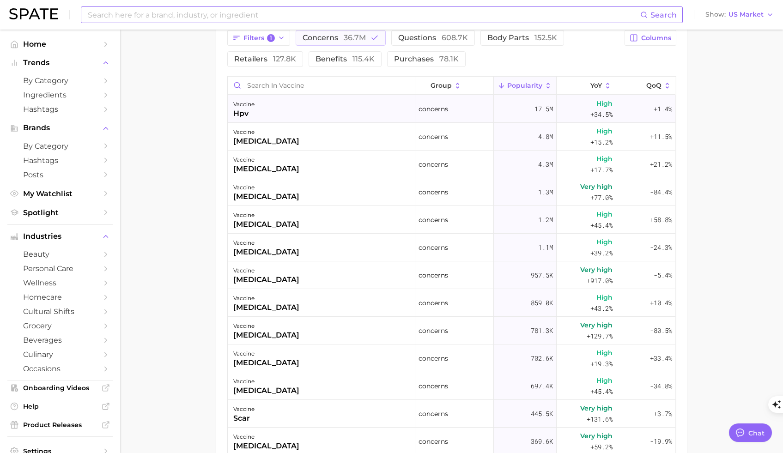
click at [290, 110] on div "vaccine hpv" at bounding box center [321, 109] width 187 height 28
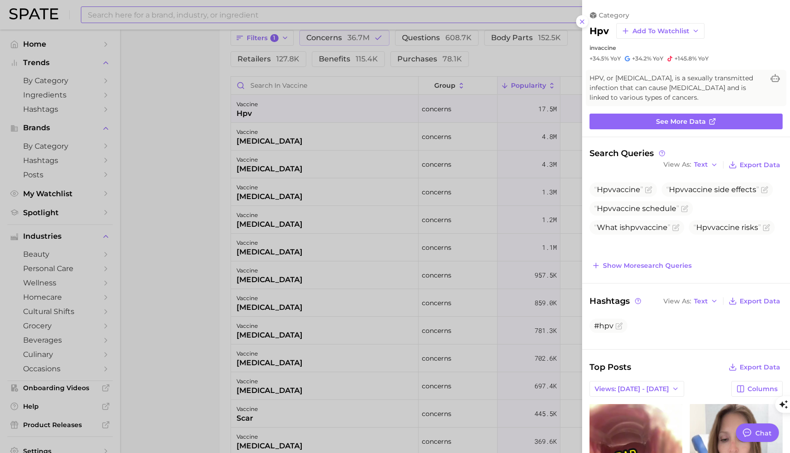
scroll to position [2, 0]
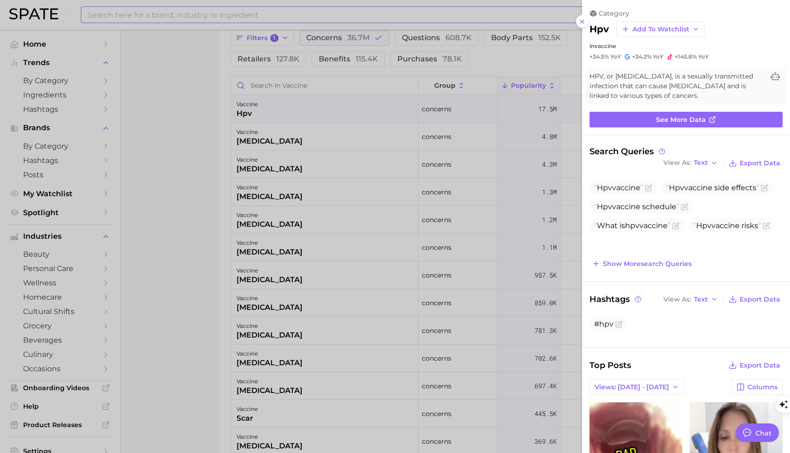
click at [378, 37] on div at bounding box center [395, 226] width 790 height 453
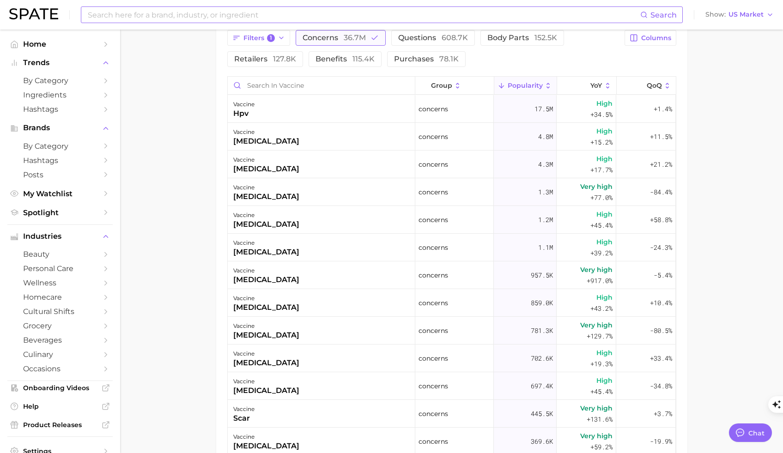
click at [370, 39] on icon "button" at bounding box center [374, 38] width 8 height 8
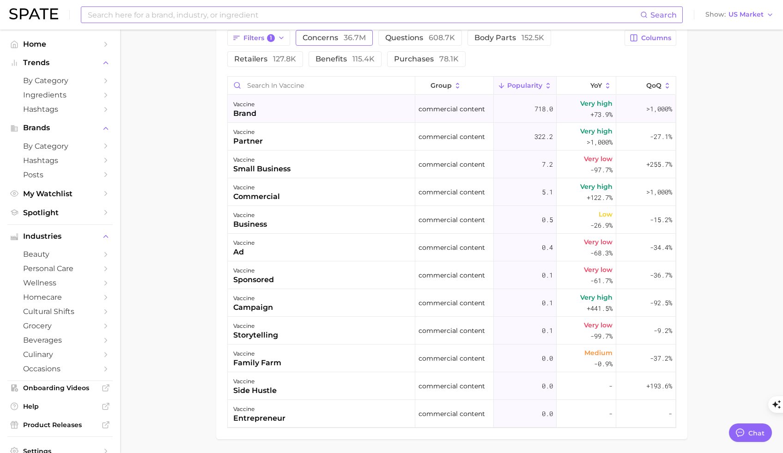
click at [272, 116] on div "vaccine brand" at bounding box center [321, 109] width 187 height 28
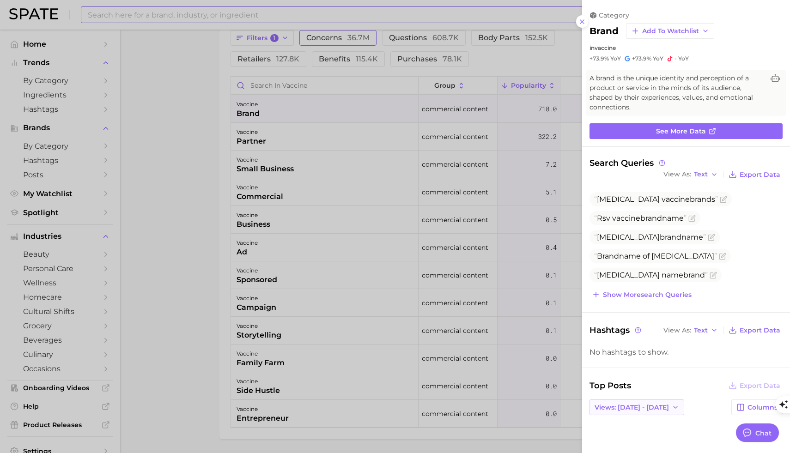
click at [636, 405] on span "Views: [DATE] - [DATE]" at bounding box center [631, 408] width 74 height 8
click at [633, 438] on button "Total Views" at bounding box center [633, 441] width 102 height 17
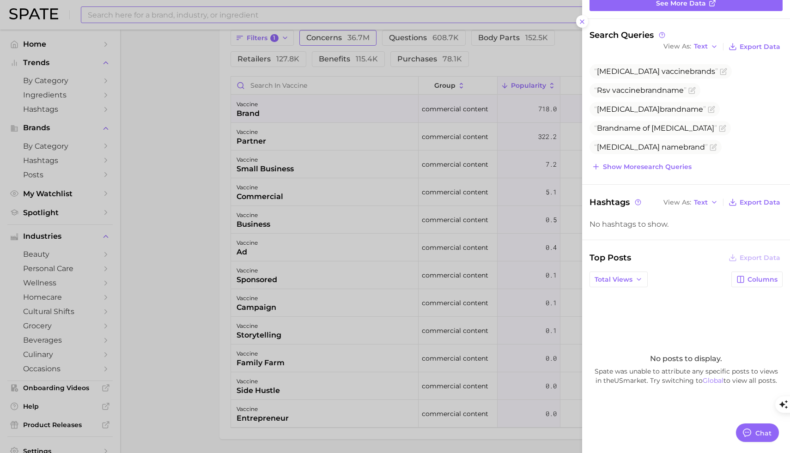
scroll to position [138, 0]
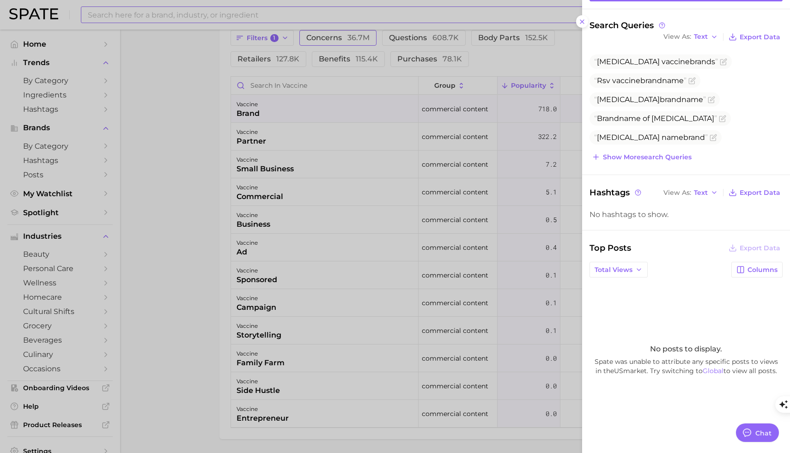
click at [180, 256] on div at bounding box center [395, 226] width 790 height 453
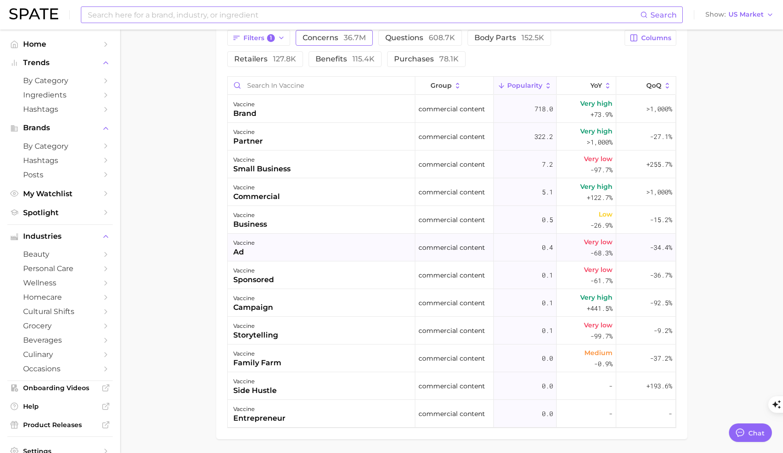
click at [263, 251] on div "vaccine ad" at bounding box center [321, 248] width 187 height 28
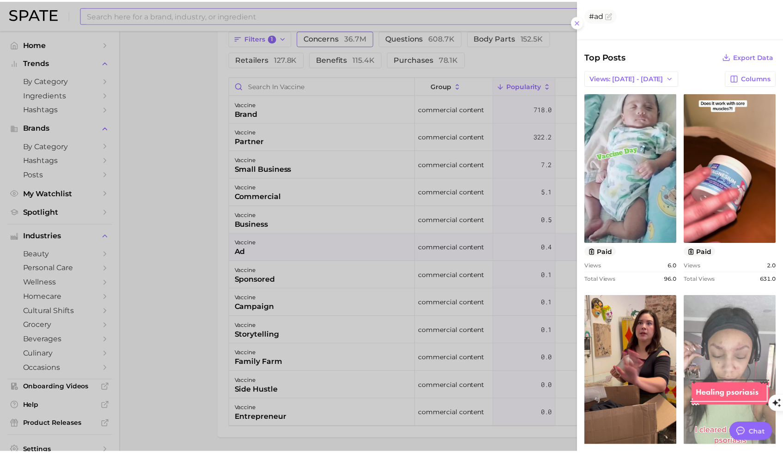
scroll to position [271, 0]
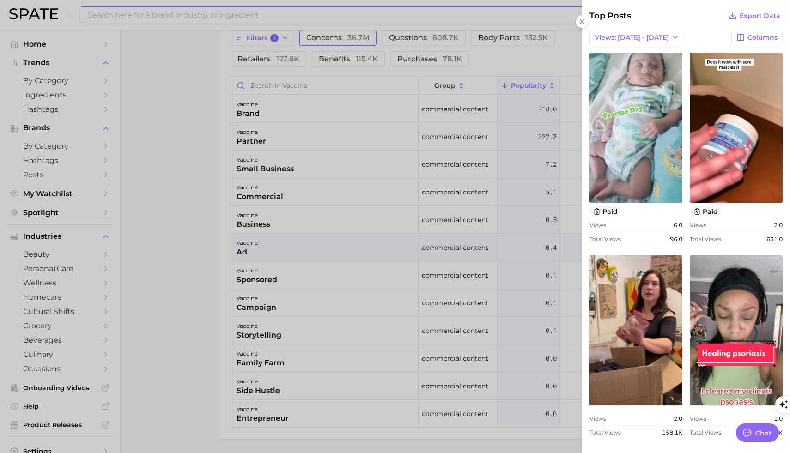
click at [171, 191] on div at bounding box center [395, 226] width 790 height 453
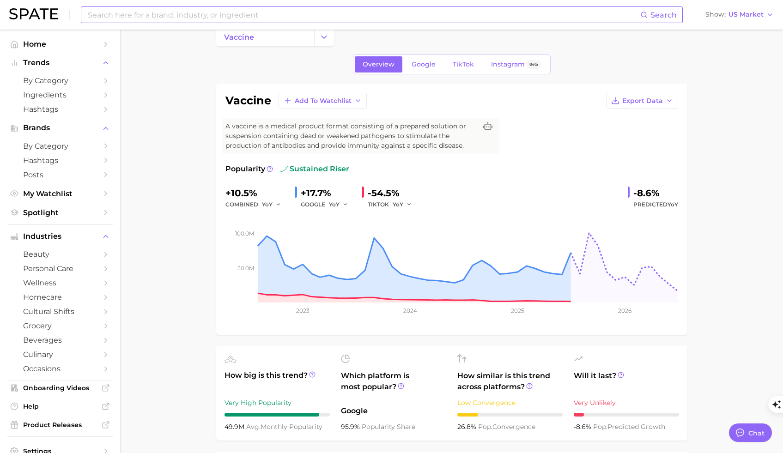
scroll to position [0, 0]
